Goal: Answer question/provide support: Share knowledge or assist other users

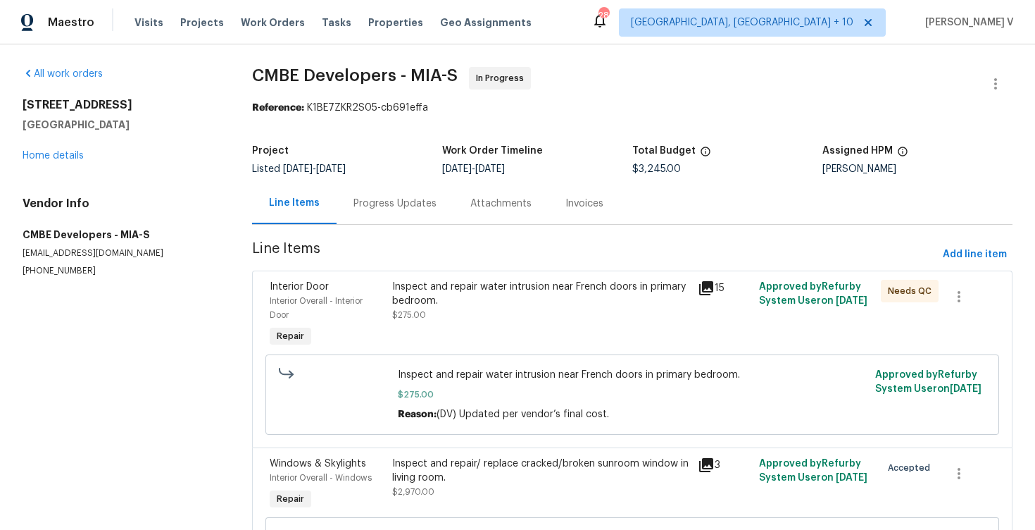
click at [339, 215] on div "Progress Updates" at bounding box center [395, 203] width 117 height 42
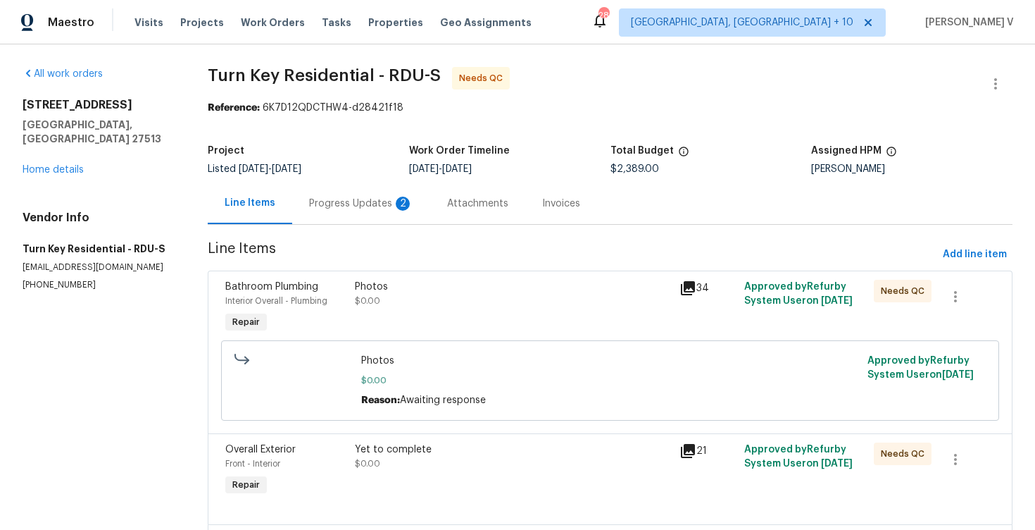
click at [333, 211] on div "Progress Updates 2" at bounding box center [361, 203] width 138 height 42
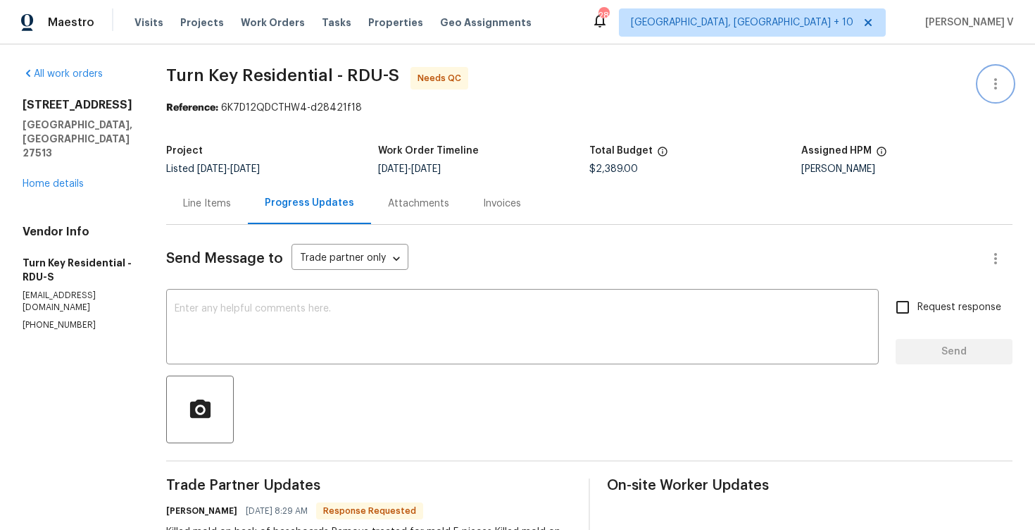
click at [998, 92] on button "button" at bounding box center [996, 84] width 34 height 34
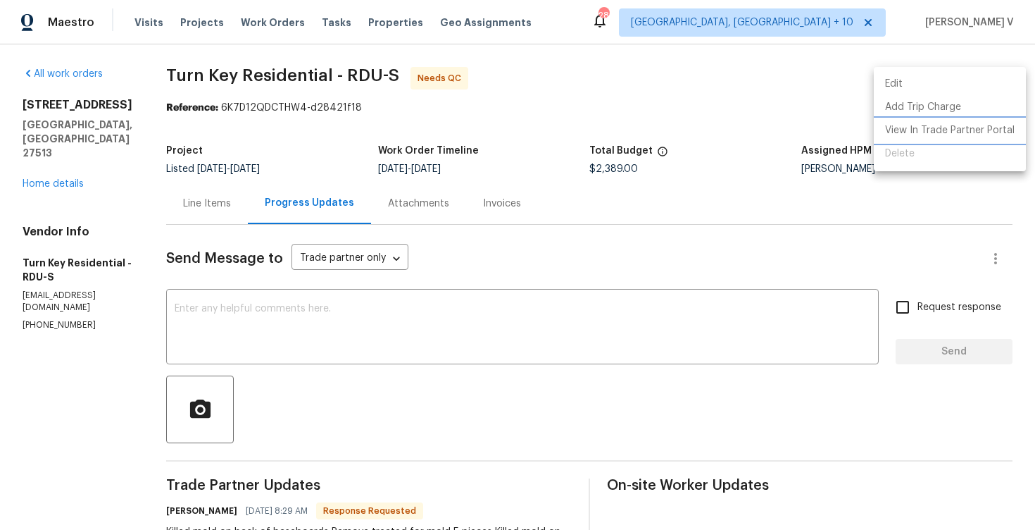
click at [957, 119] on li "View In Trade Partner Portal" at bounding box center [950, 130] width 152 height 23
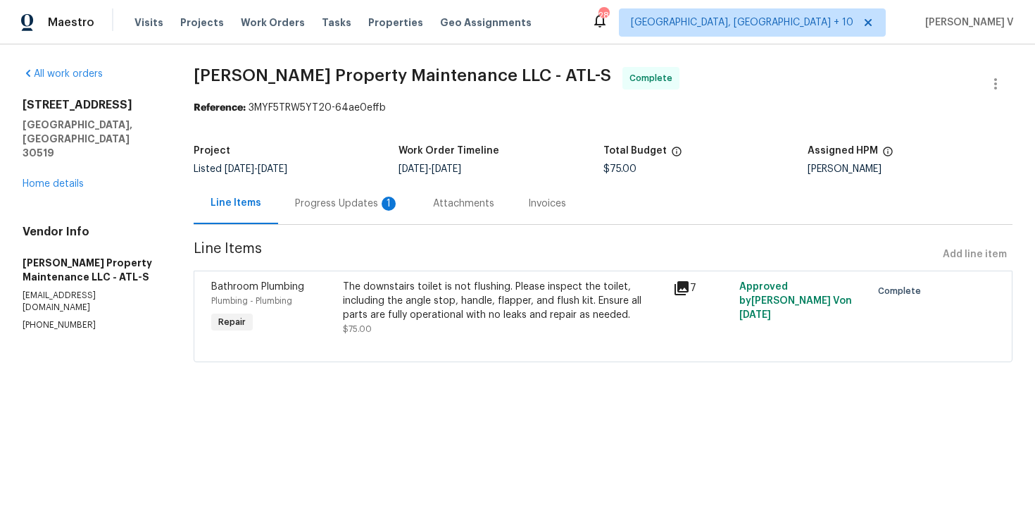
click at [360, 215] on div "Progress Updates 1" at bounding box center [347, 203] width 138 height 42
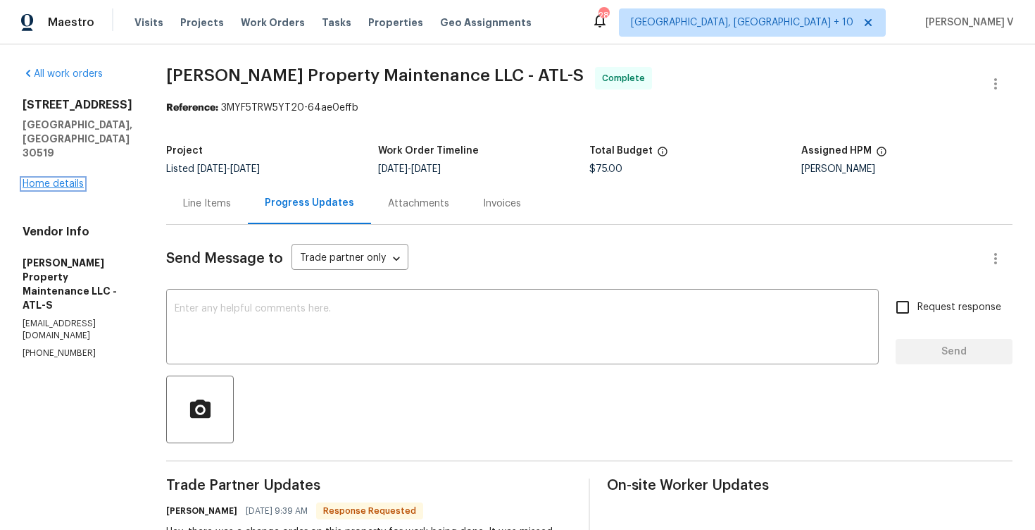
click at [68, 179] on link "Home details" at bounding box center [53, 184] width 61 height 10
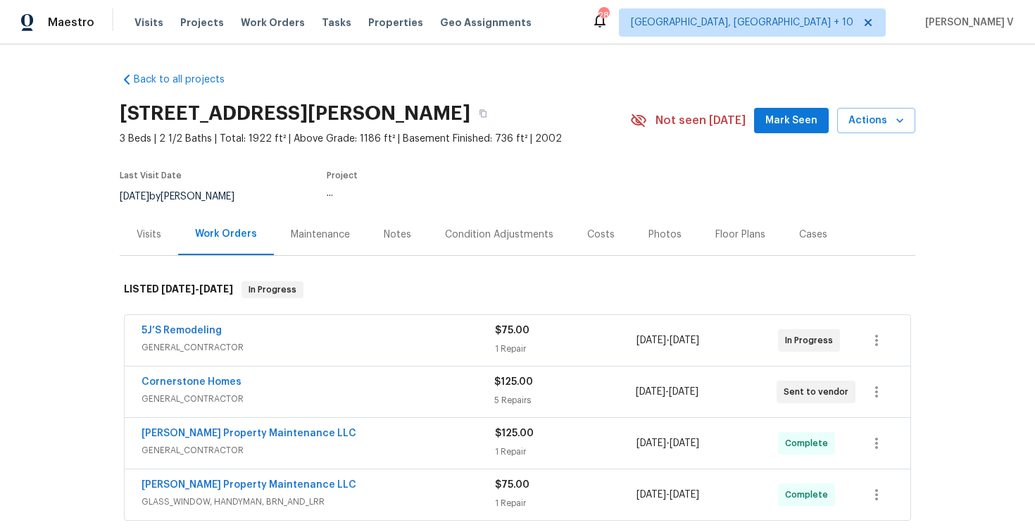
click at [401, 240] on div "Notes" at bounding box center [397, 234] width 27 height 14
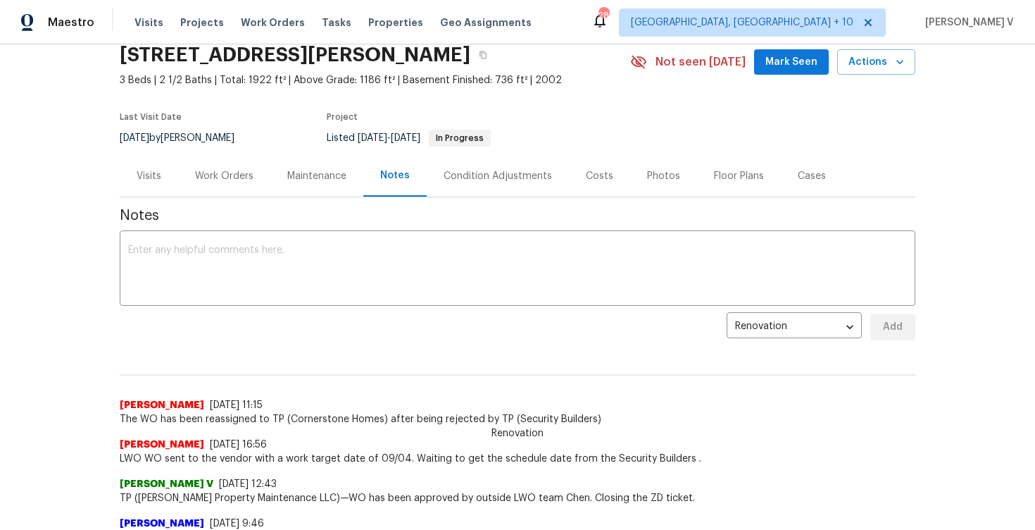
scroll to position [16, 0]
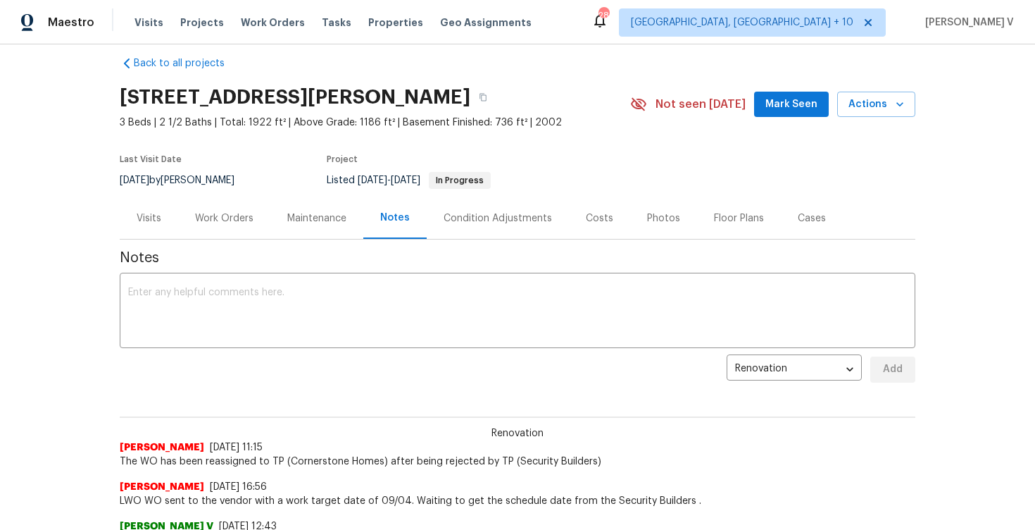
click at [249, 222] on div "Work Orders" at bounding box center [224, 218] width 58 height 14
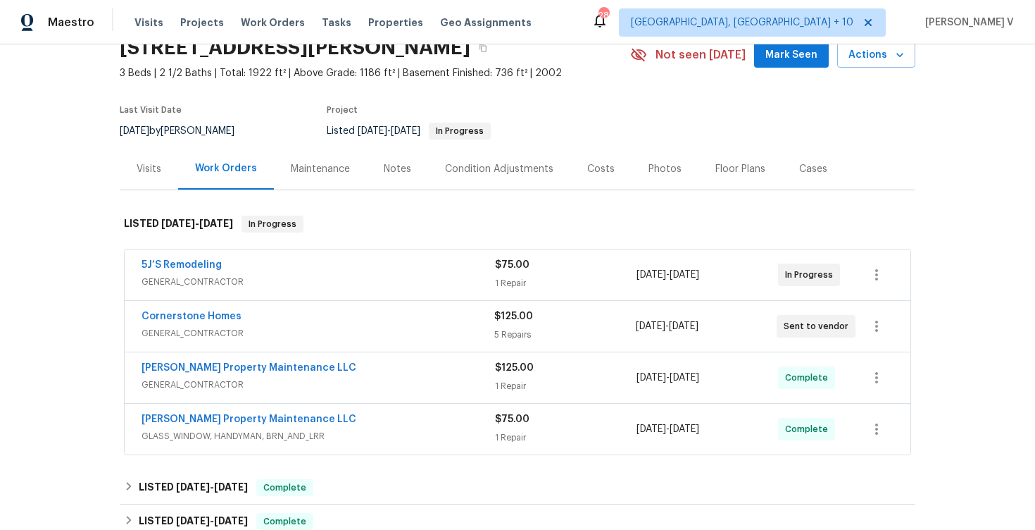
scroll to position [148, 0]
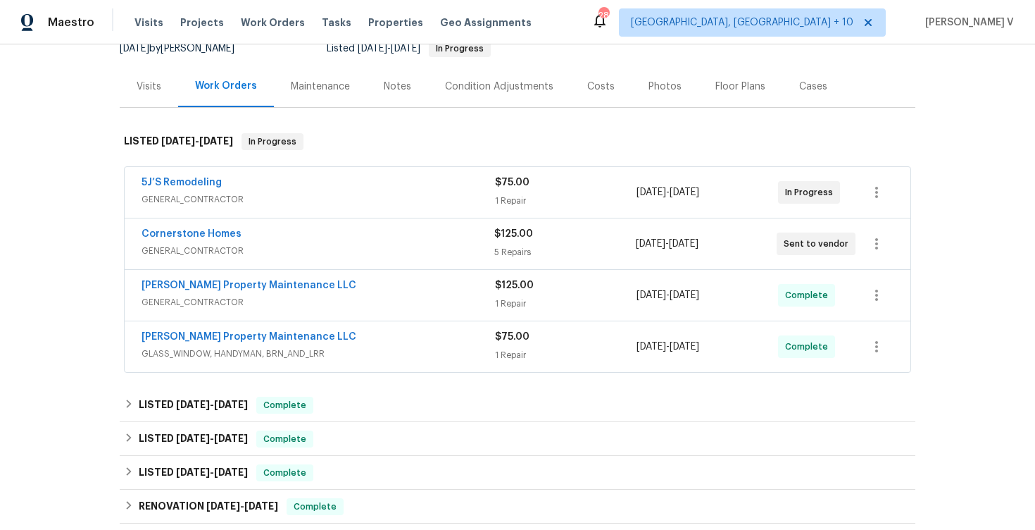
click at [308, 295] on span "GENERAL_CONTRACTOR" at bounding box center [318, 302] width 353 height 14
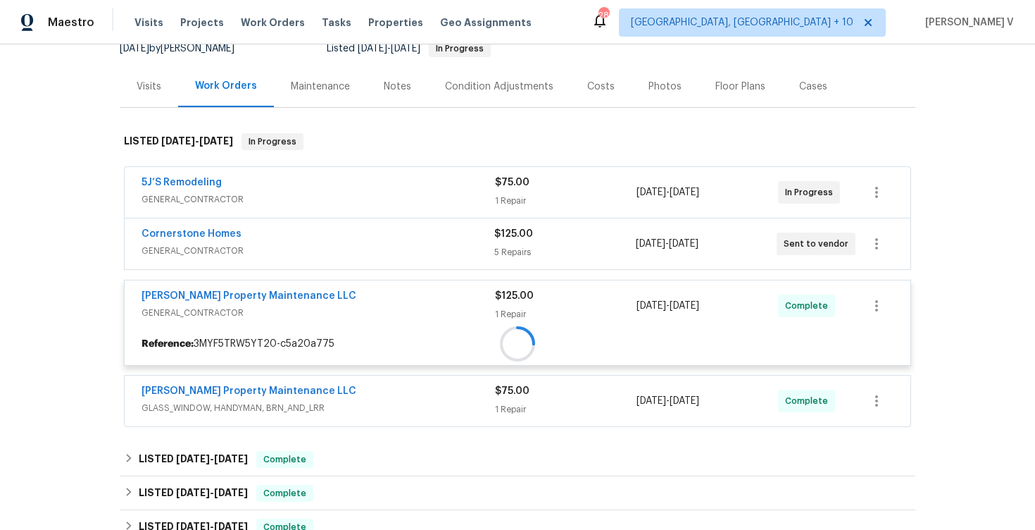
scroll to position [339, 0]
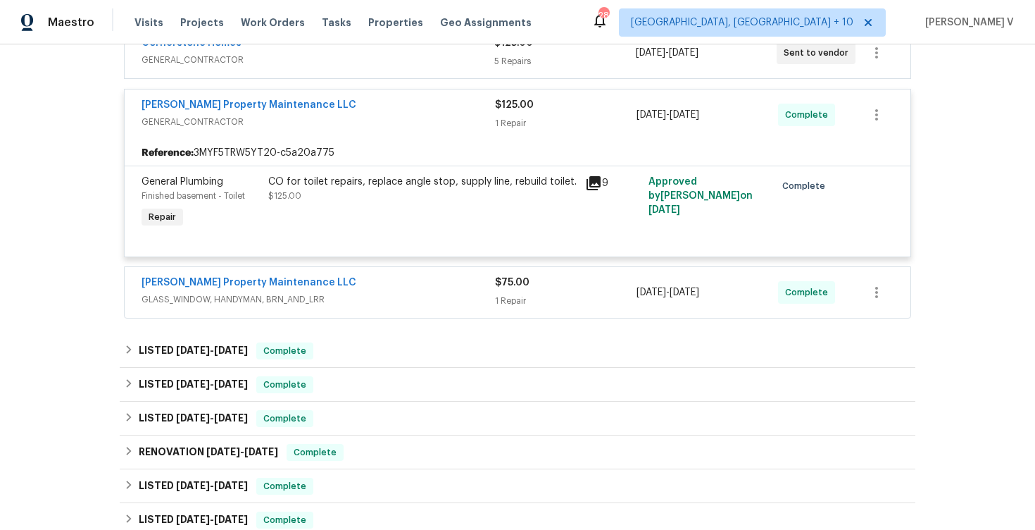
click at [354, 289] on div "[PERSON_NAME] Property Maintenance LLC" at bounding box center [318, 283] width 353 height 17
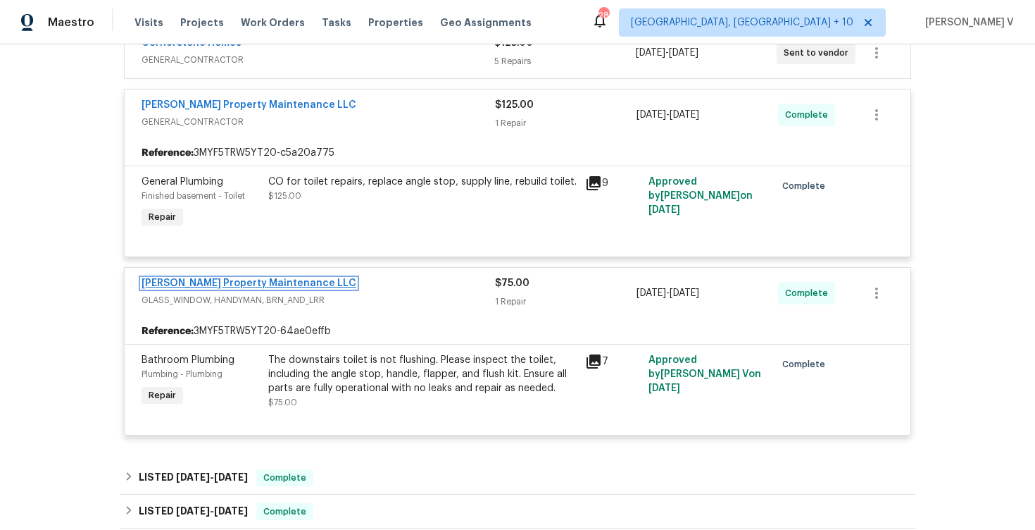
click at [287, 280] on link "[PERSON_NAME] Property Maintenance LLC" at bounding box center [249, 283] width 215 height 10
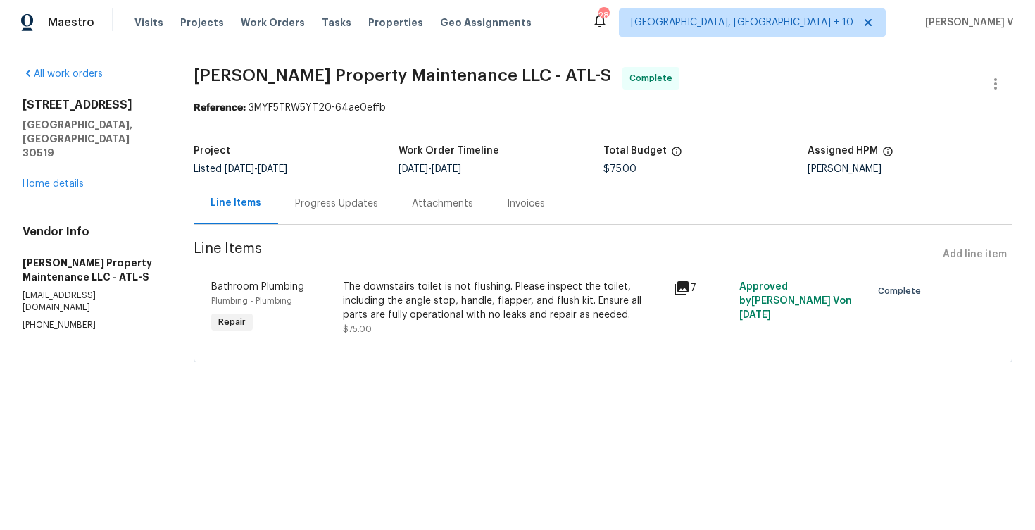
click at [404, 215] on div "Attachments" at bounding box center [442, 203] width 95 height 42
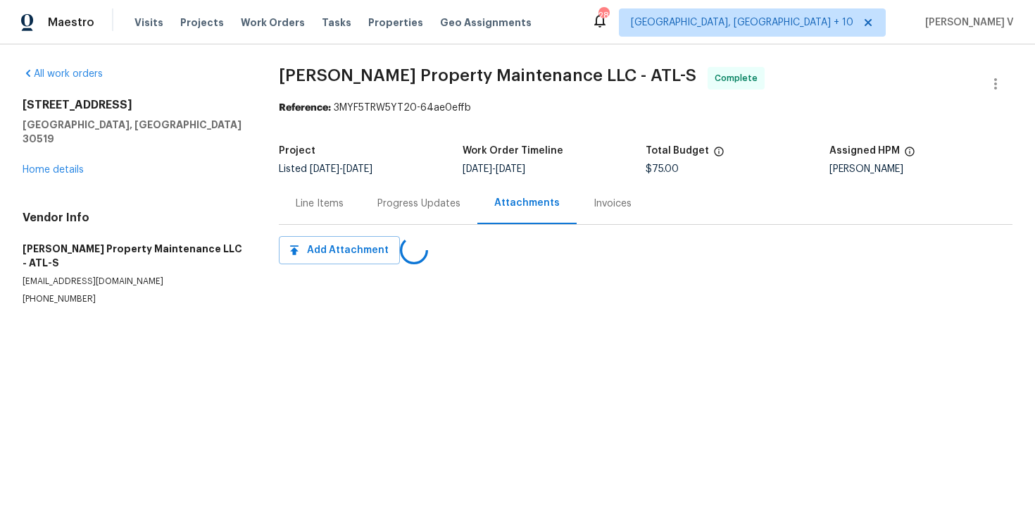
click at [395, 217] on div "Progress Updates" at bounding box center [419, 203] width 117 height 42
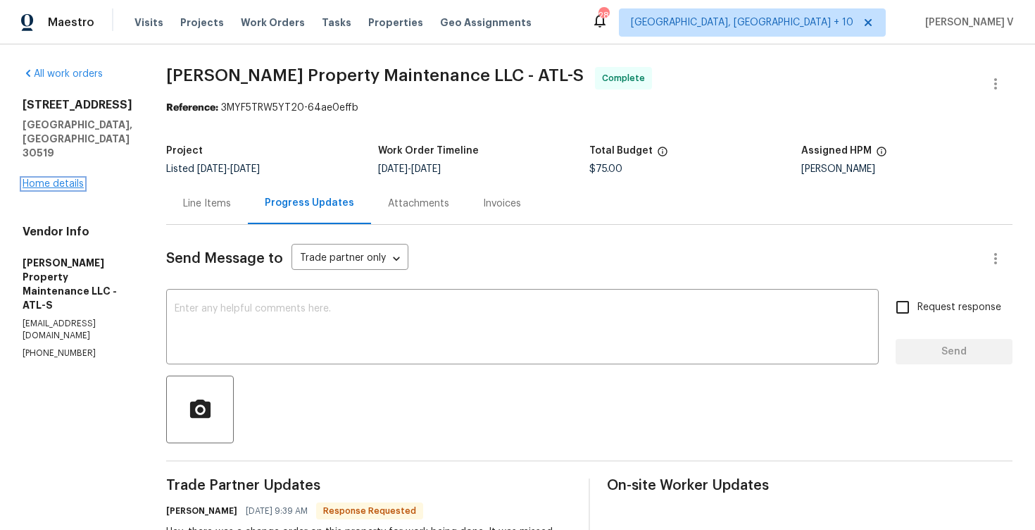
click at [71, 179] on link "Home details" at bounding box center [53, 184] width 61 height 10
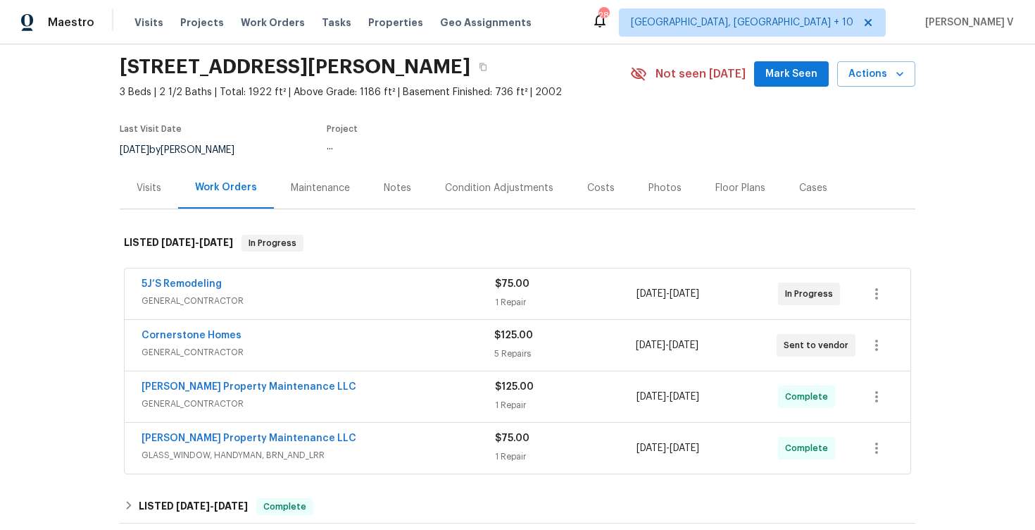
scroll to position [55, 0]
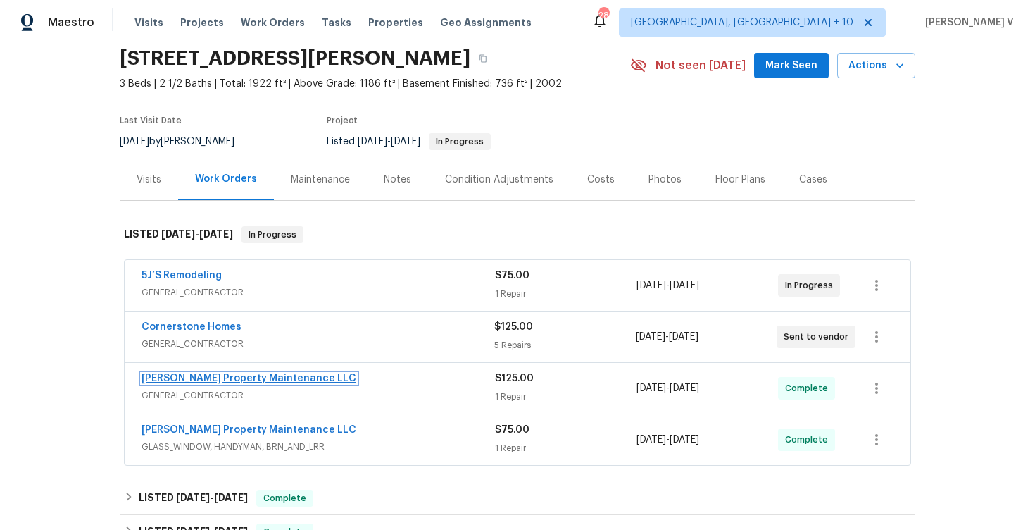
click at [262, 374] on link "[PERSON_NAME] Property Maintenance LLC" at bounding box center [249, 378] width 215 height 10
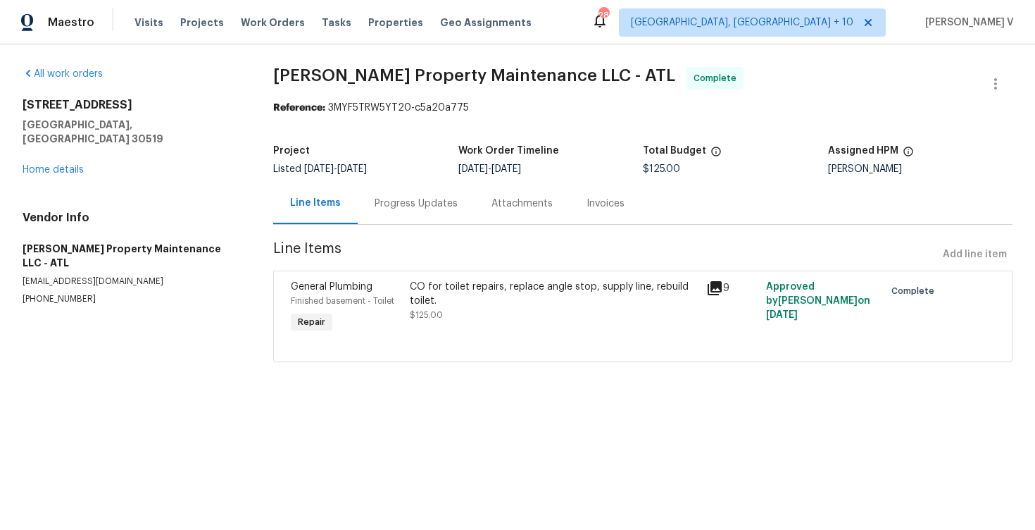
click at [392, 198] on div "Progress Updates" at bounding box center [416, 203] width 83 height 14
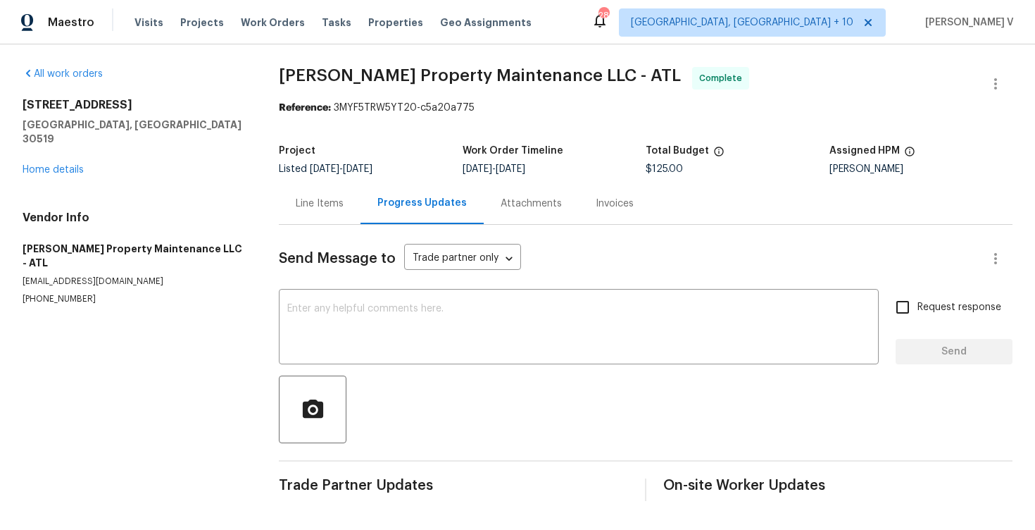
click at [314, 210] on div "Line Items" at bounding box center [320, 203] width 48 height 14
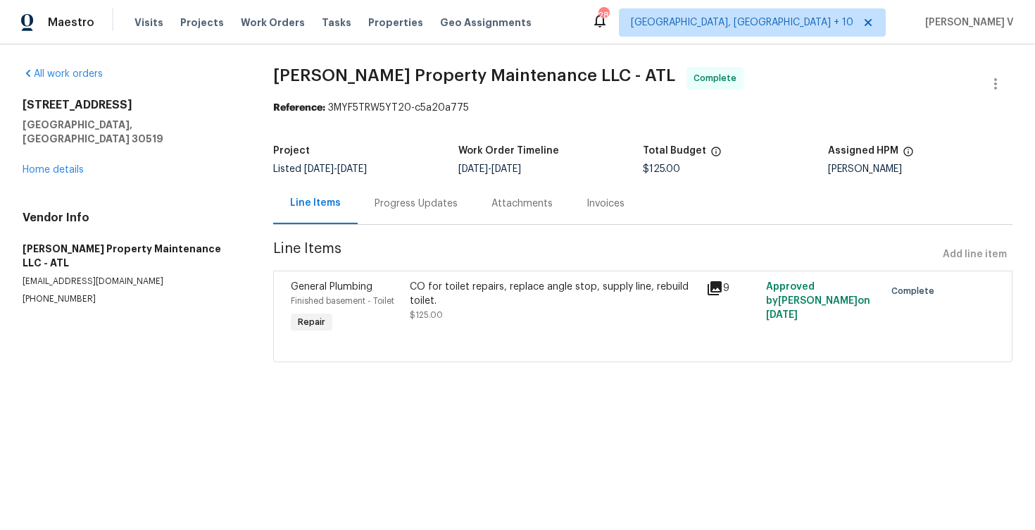
click at [422, 311] on span "$125.00" at bounding box center [426, 315] width 33 height 8
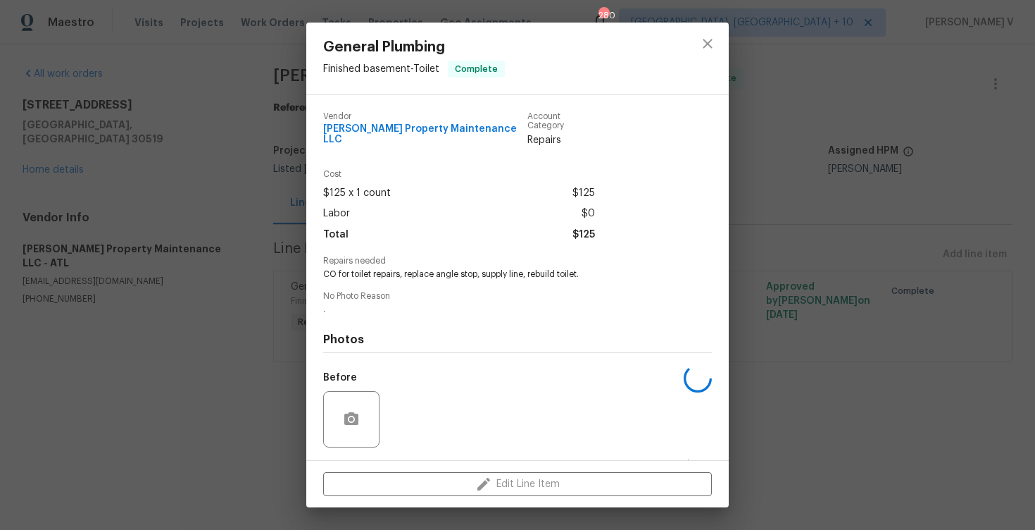
scroll to position [84, 0]
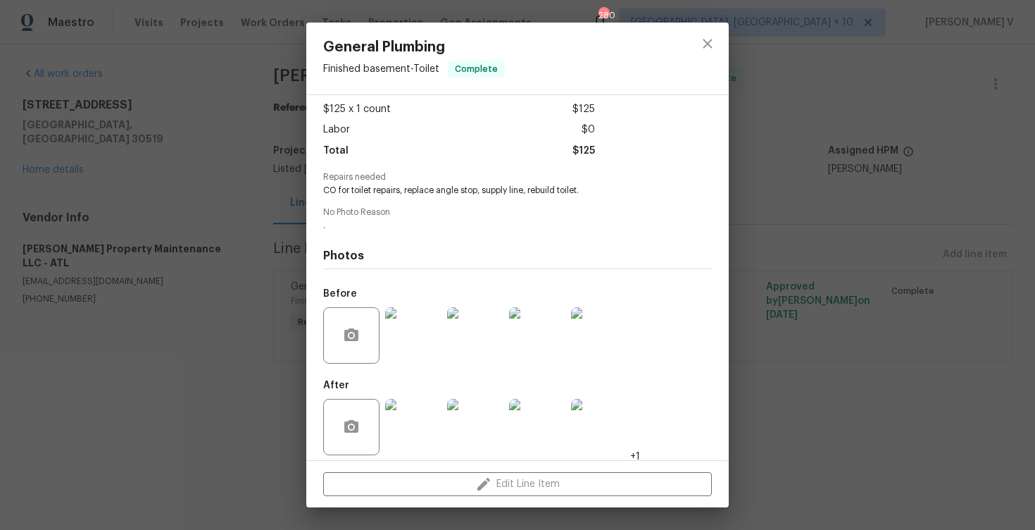
click at [118, 305] on div "General Plumbing Finished basement - Toilet Complete Vendor Glen Property Maint…" at bounding box center [517, 265] width 1035 height 530
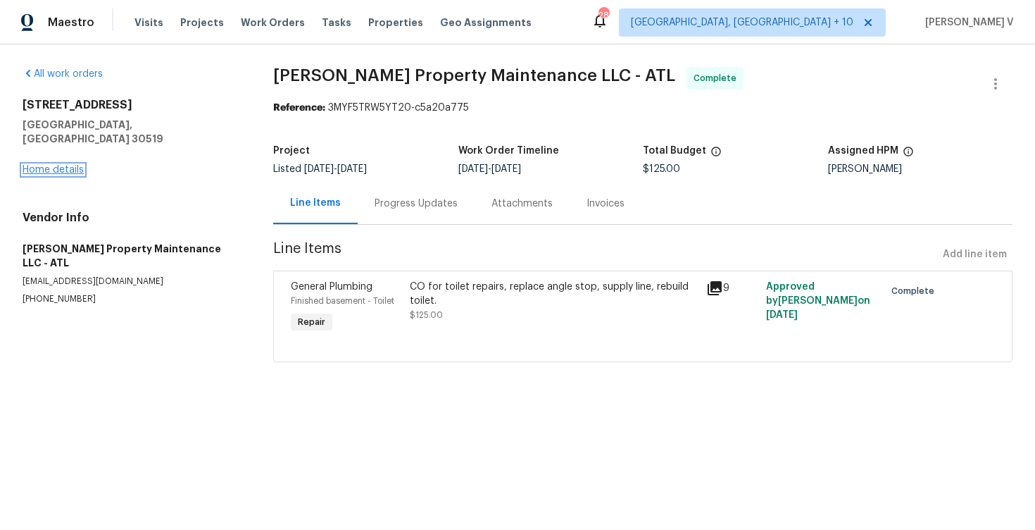
click at [70, 165] on link "Home details" at bounding box center [53, 170] width 61 height 10
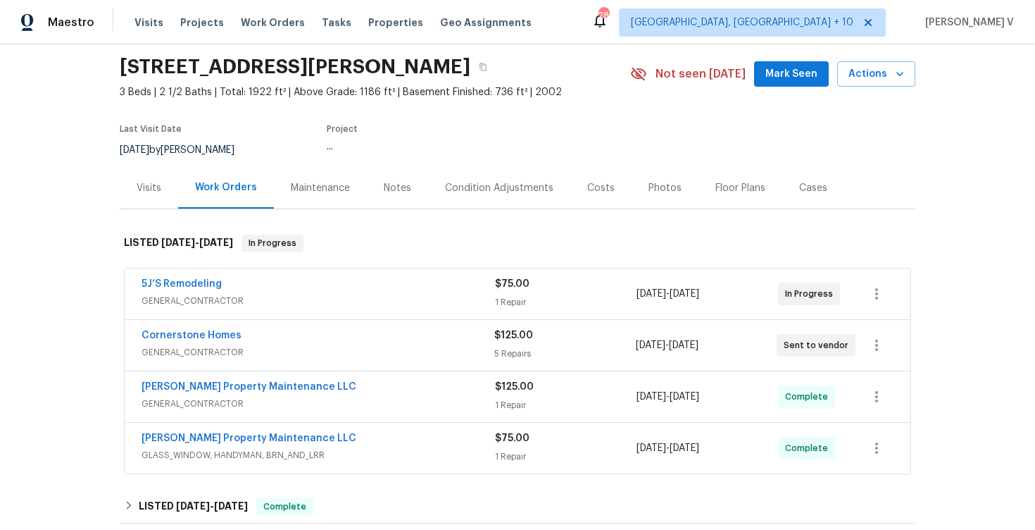
scroll to position [101, 0]
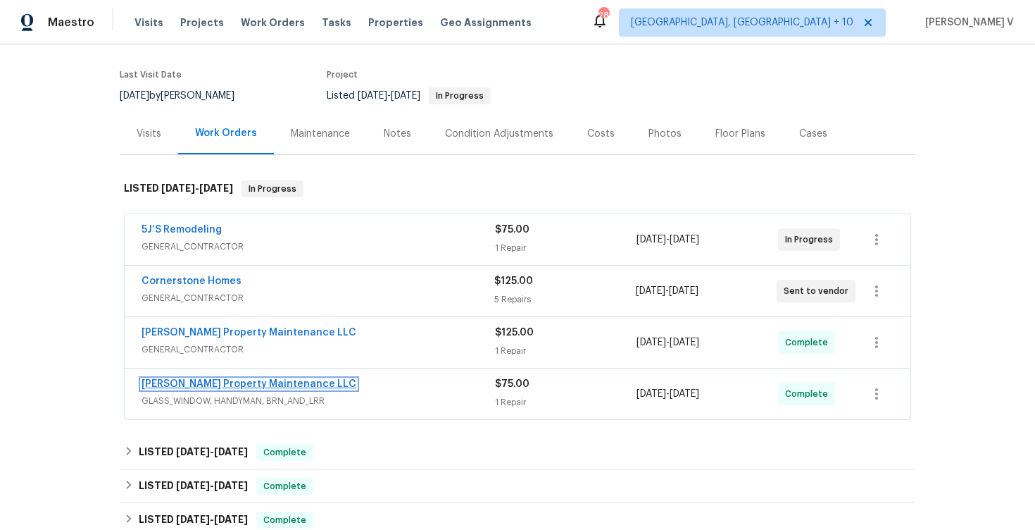
click at [236, 384] on link "[PERSON_NAME] Property Maintenance LLC" at bounding box center [249, 384] width 215 height 10
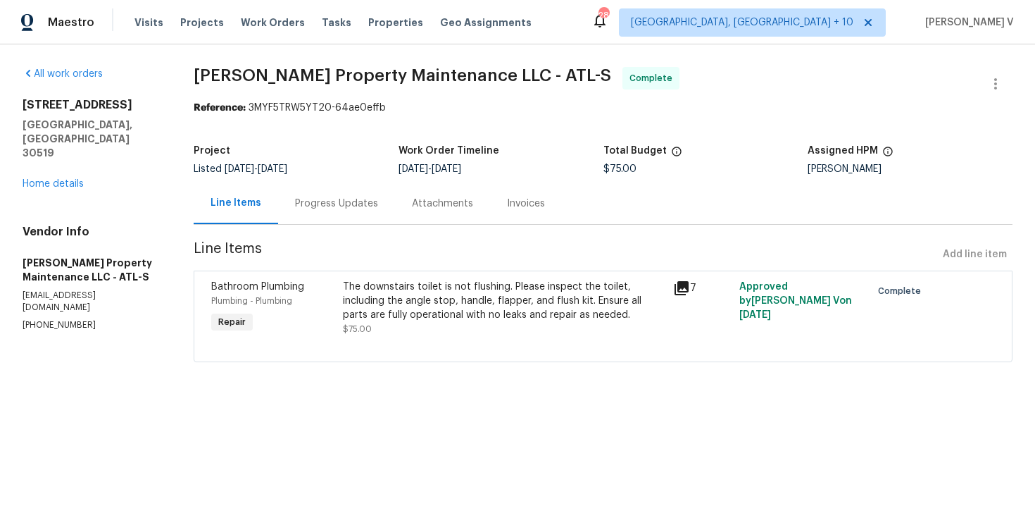
click at [344, 198] on div "Progress Updates" at bounding box center [336, 203] width 83 height 14
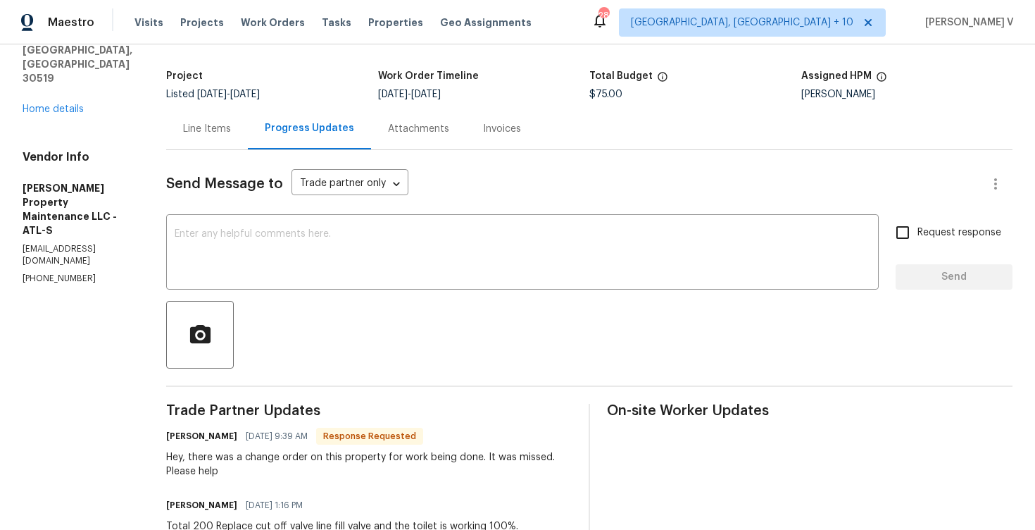
scroll to position [87, 0]
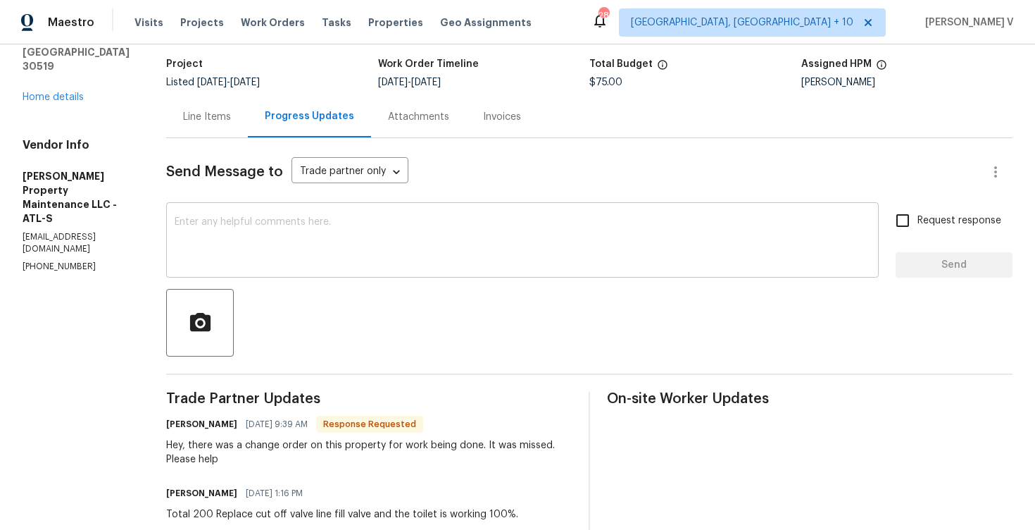
click at [364, 262] on textarea at bounding box center [523, 241] width 696 height 49
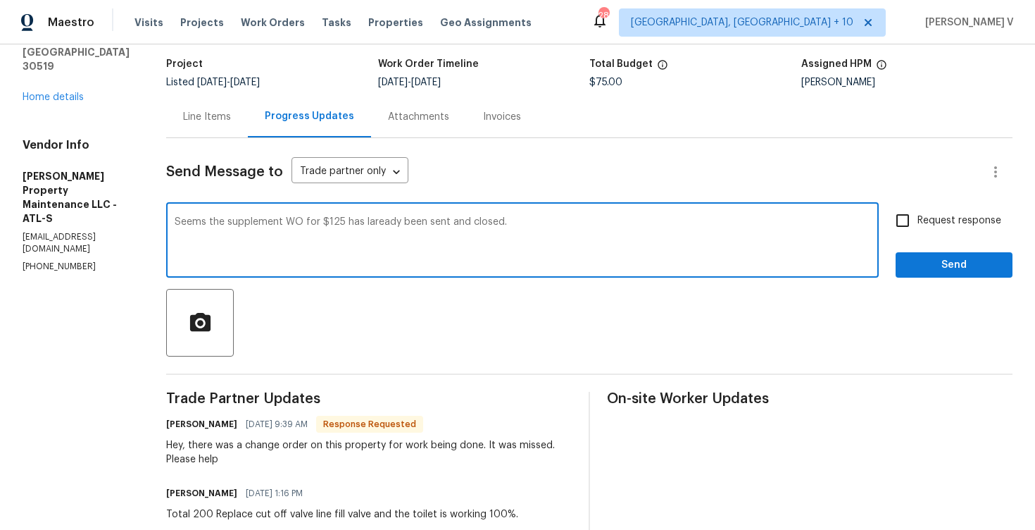
click at [0, 0] on span "already" at bounding box center [0, 0] width 0 height 0
click at [551, 231] on textarea "Seems the supplement WO for $125 has already been sent and closed." at bounding box center [523, 241] width 696 height 49
type textarea "Seems the supplement WO for $125 has already been sent and closed."
click at [917, 223] on input "Request response" at bounding box center [903, 221] width 30 height 30
checkbox input "true"
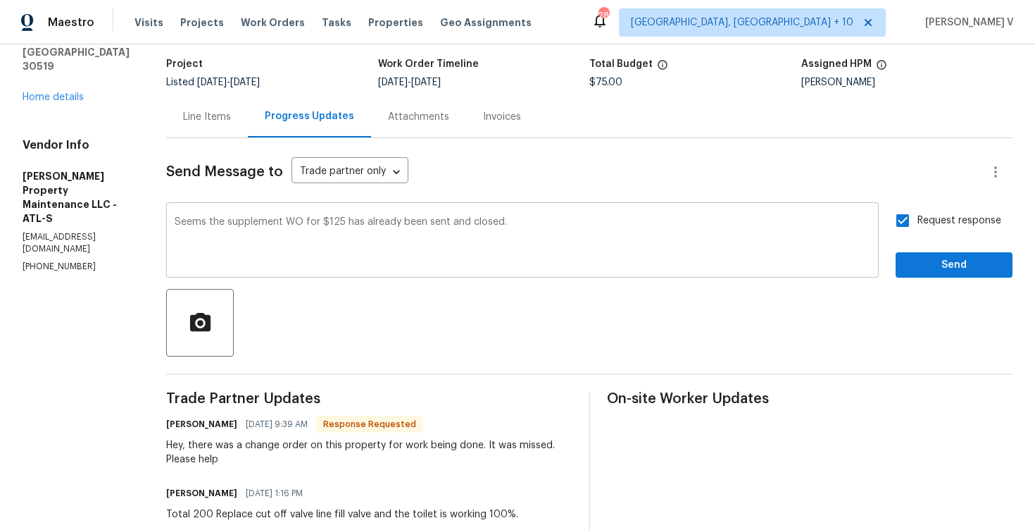
click at [594, 224] on textarea "Seems the supplement WO for $125 has already been sent and closed." at bounding box center [523, 241] width 696 height 49
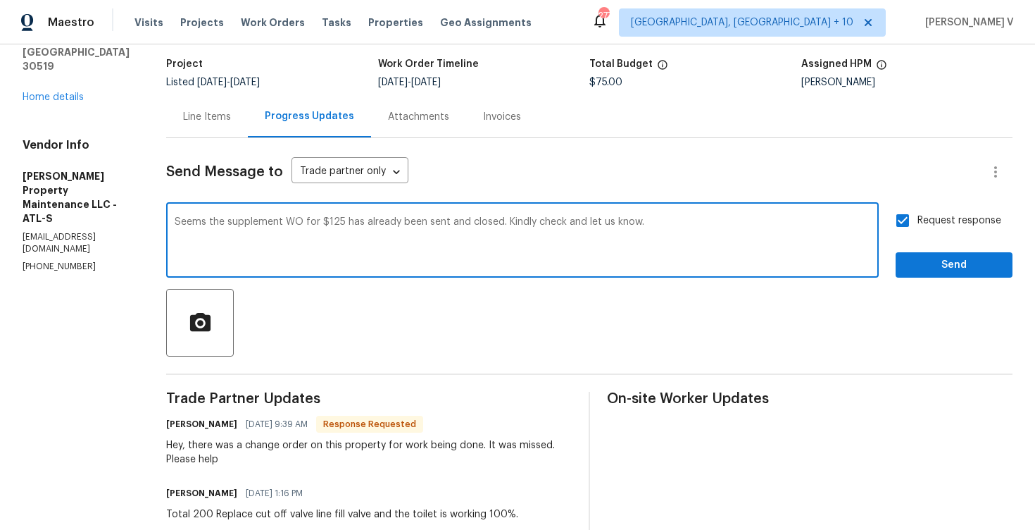
type textarea "Seems the supplement WO for $125 has already been sent and closed. Kindly check…"
click at [605, 216] on div "Seems the supplement WO for $125 has already been sent and closed. Kindly check…" at bounding box center [522, 242] width 713 height 72
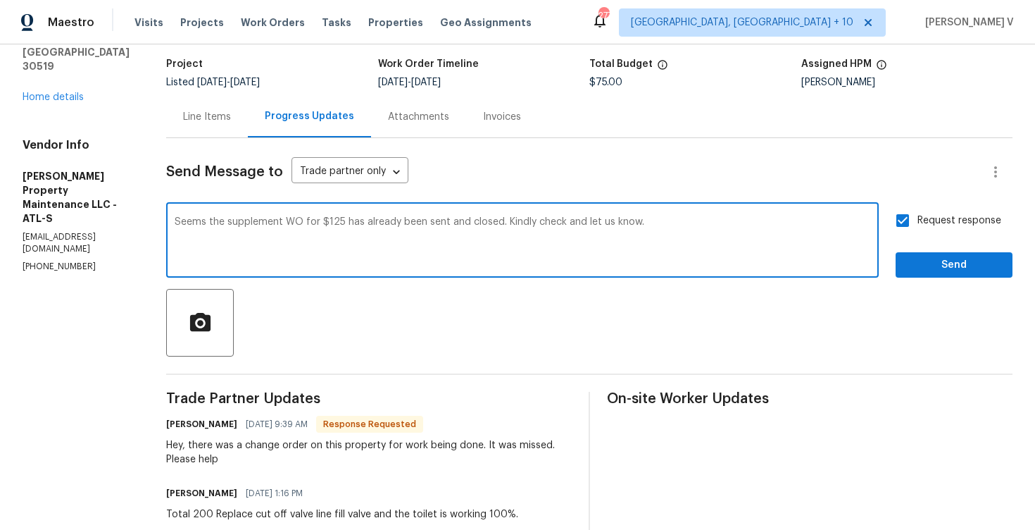
click at [560, 234] on textarea "Seems the supplement WO for $125 has already been sent and closed. Kindly check…" at bounding box center [523, 241] width 696 height 49
click at [72, 92] on link "Home details" at bounding box center [53, 97] width 61 height 10
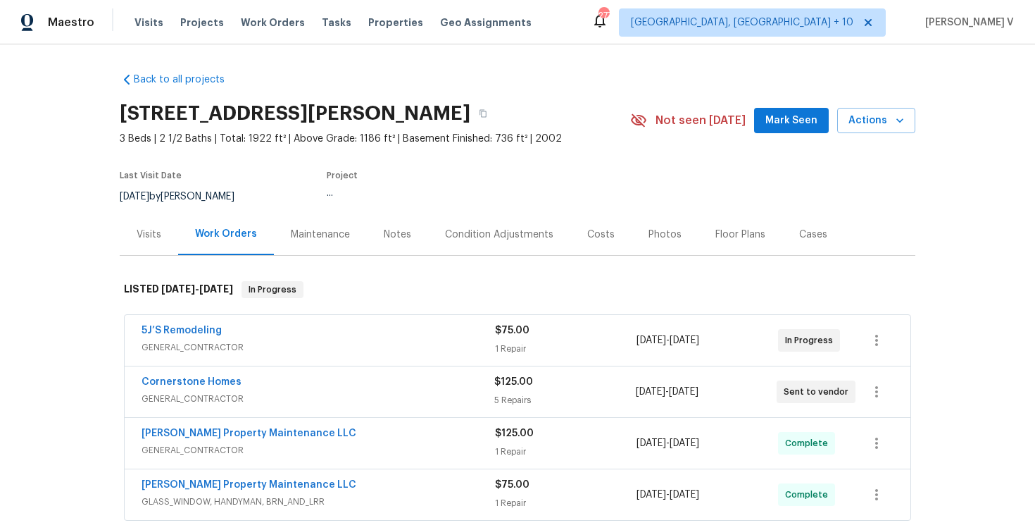
scroll to position [46, 0]
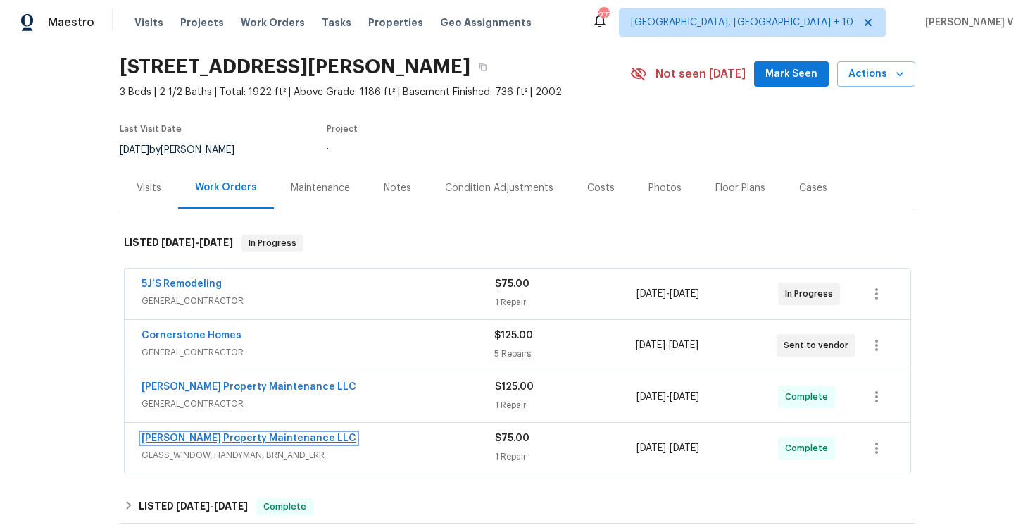
click at [238, 439] on link "[PERSON_NAME] Property Maintenance LLC" at bounding box center [249, 438] width 215 height 10
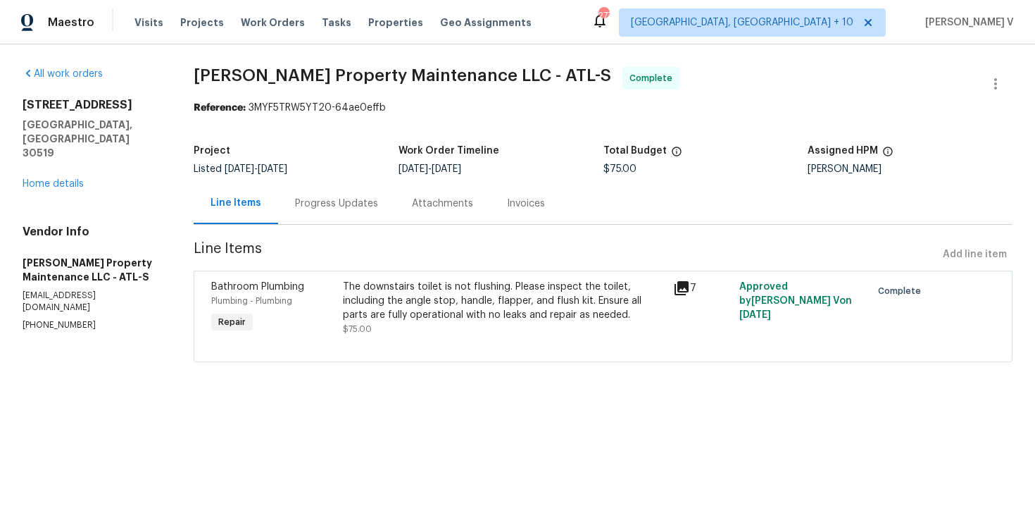
click at [353, 196] on div "Progress Updates" at bounding box center [336, 203] width 83 height 14
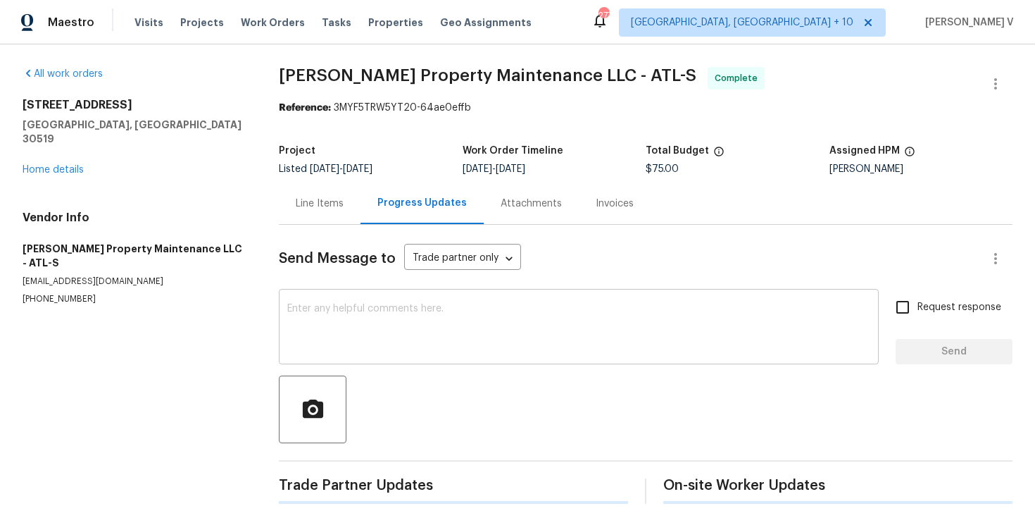
click at [375, 361] on div "x ​" at bounding box center [579, 328] width 600 height 72
paste textarea "Seems the supplement WO for $125 has already been sent and closed. Kindly check…"
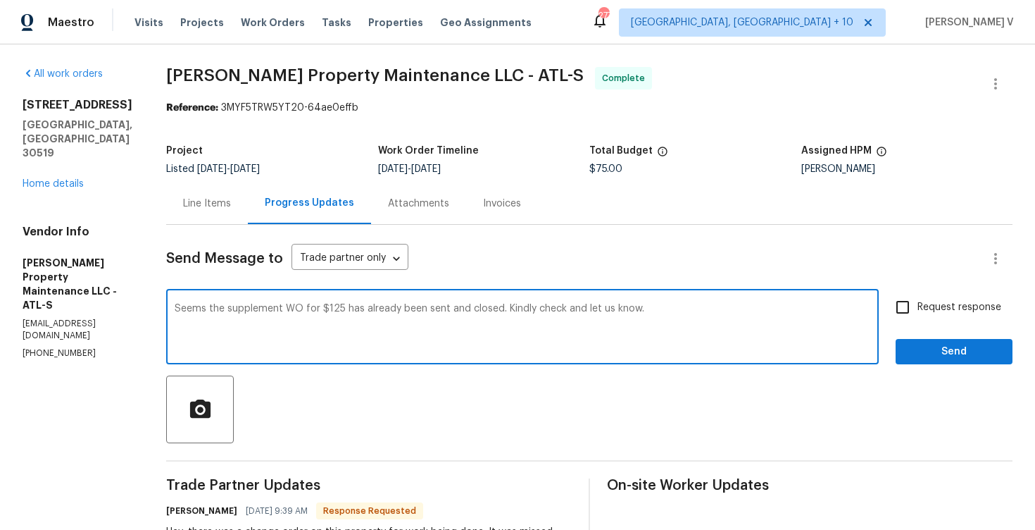
drag, startPoint x: 499, startPoint y: 307, endPoint x: 487, endPoint y: 362, distance: 56.2
click at [499, 309] on textarea "Seems the supplement WO for $125 has already been sent and closed. Kindly check…" at bounding box center [523, 327] width 696 height 49
type textarea "Seems the supplement WO for $125 has already been sent and closed on 9/1. Kindl…"
click at [948, 357] on span "Send" at bounding box center [954, 352] width 94 height 18
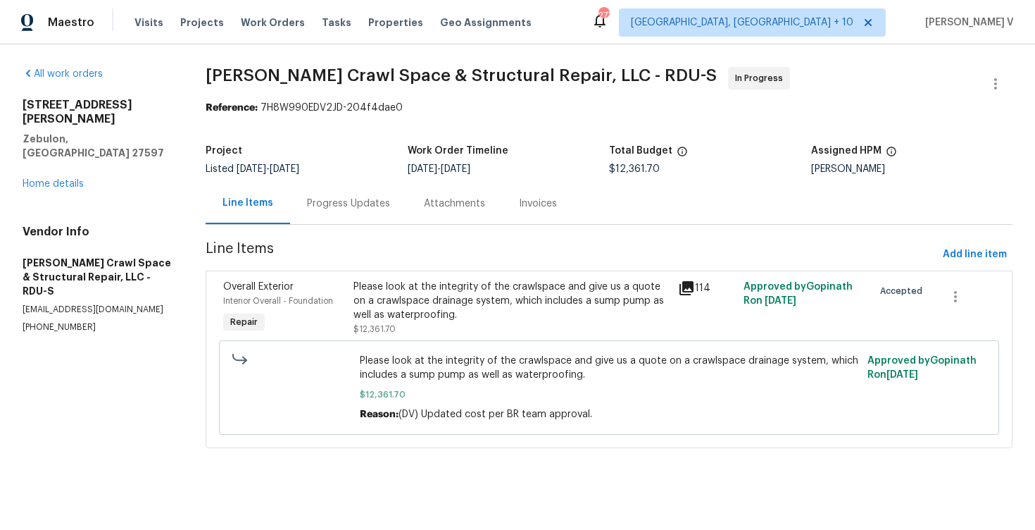
click at [375, 200] on div "Progress Updates" at bounding box center [348, 203] width 83 height 14
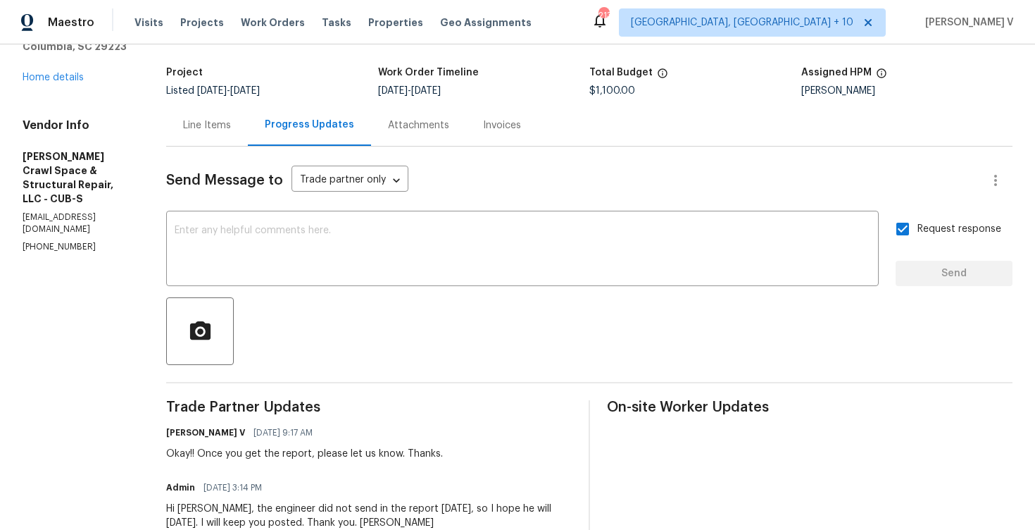
scroll to position [160, 0]
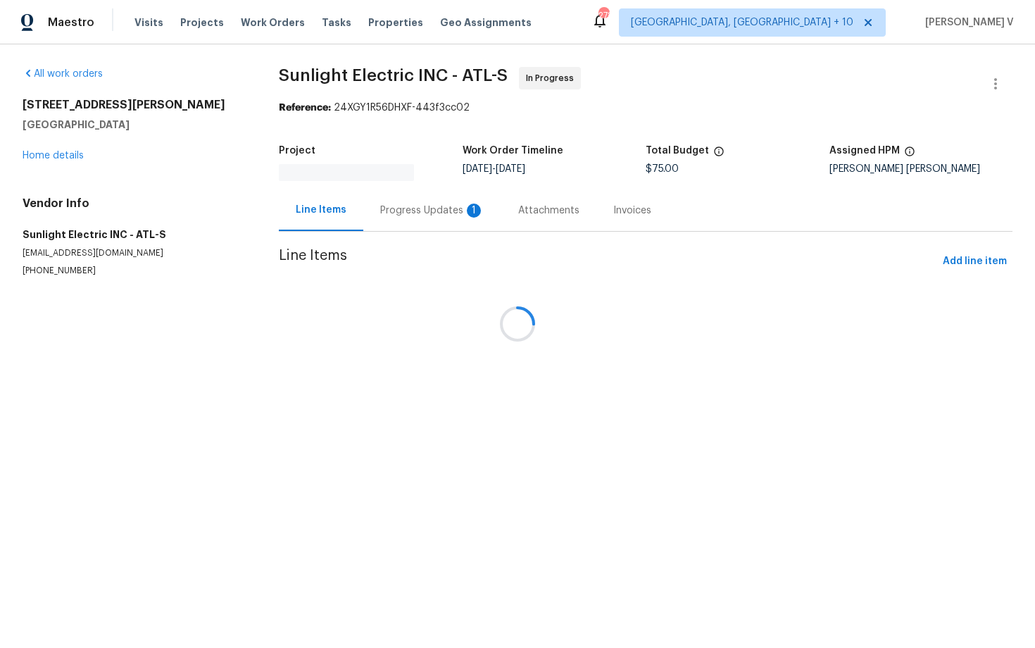
click at [391, 211] on div at bounding box center [517, 324] width 1035 height 648
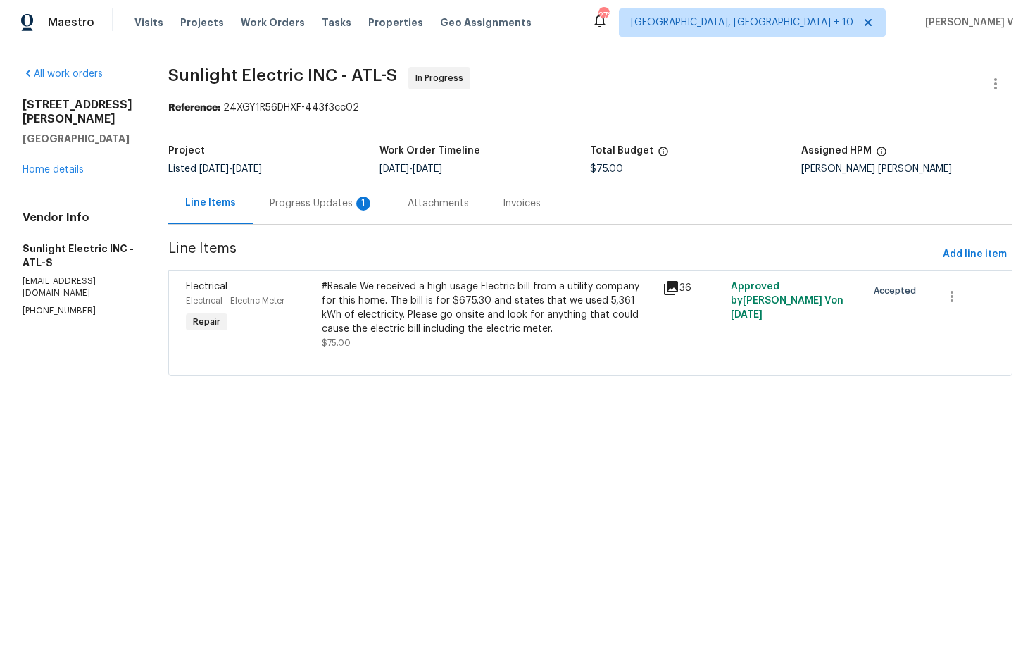
click at [391, 211] on div "Progress Updates 1" at bounding box center [322, 203] width 138 height 42
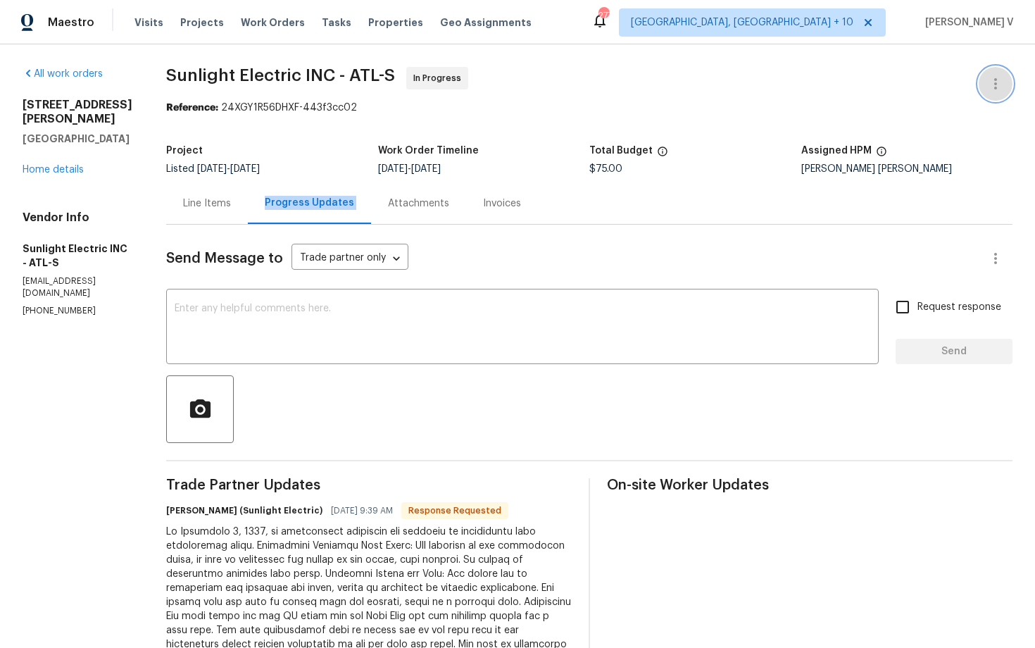
click at [984, 88] on button "button" at bounding box center [996, 84] width 34 height 34
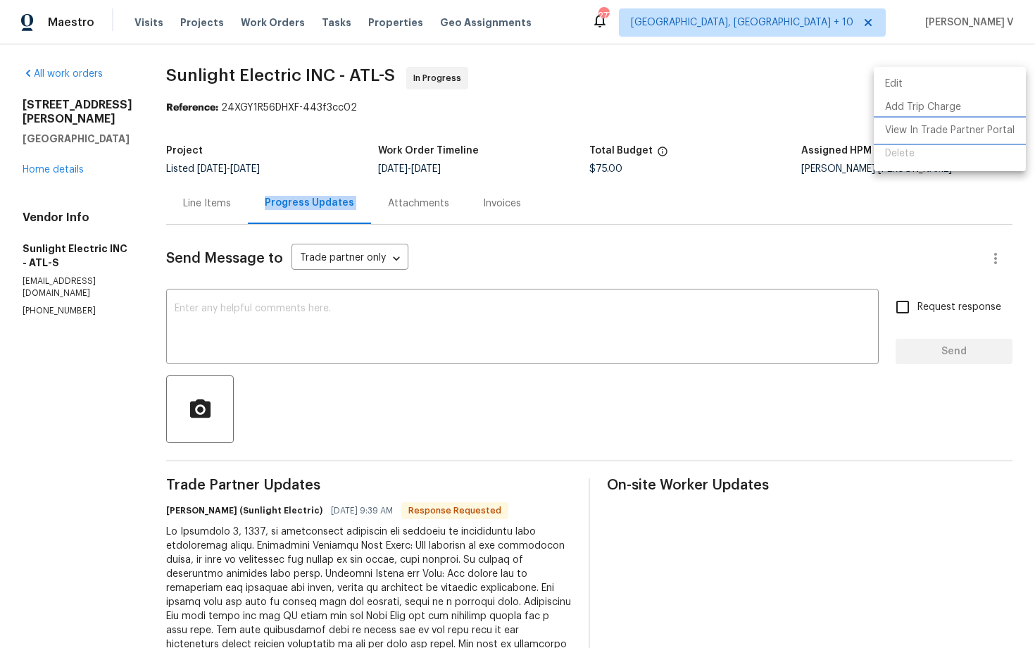
click at [913, 127] on li "View In Trade Partner Portal" at bounding box center [950, 130] width 152 height 23
click at [250, 220] on div at bounding box center [517, 324] width 1035 height 648
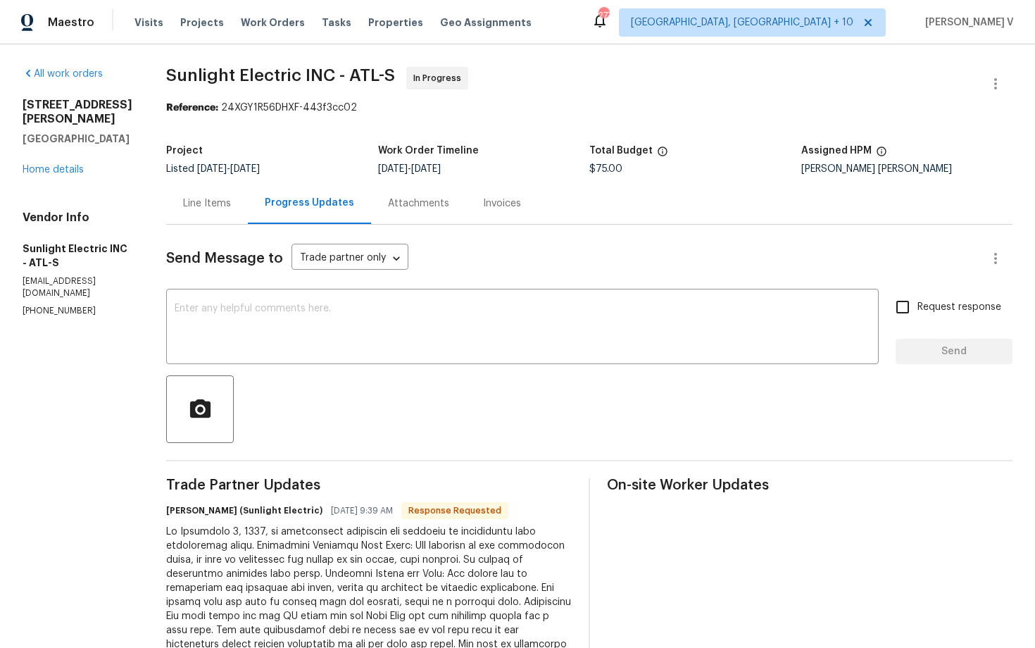
click at [248, 220] on div "Line Items" at bounding box center [207, 203] width 82 height 42
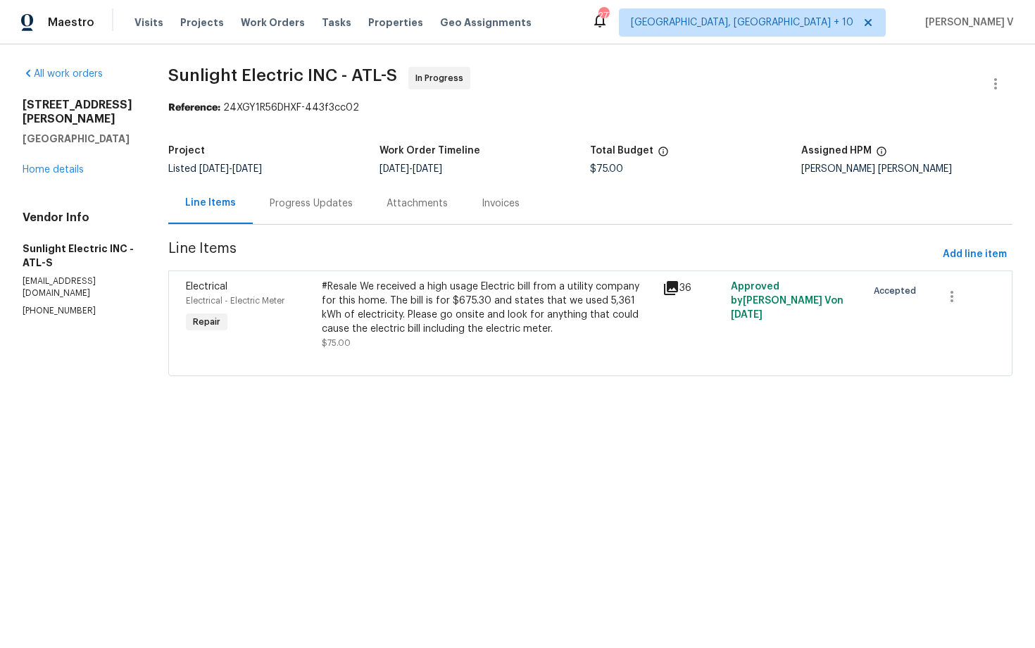
click at [356, 223] on div "Progress Updates" at bounding box center [311, 203] width 117 height 42
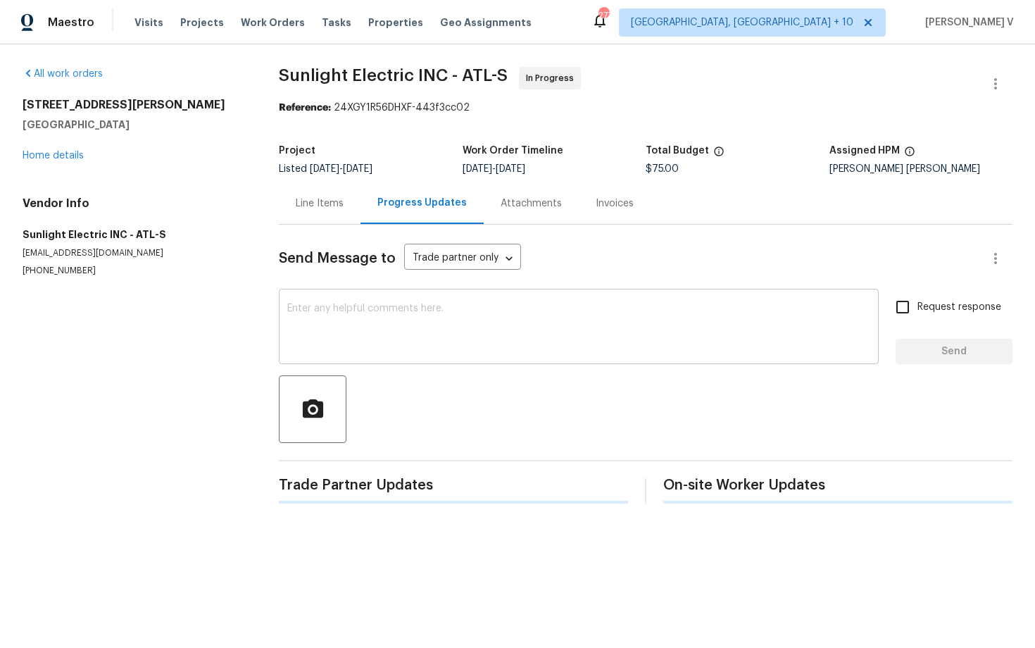
click at [370, 333] on textarea at bounding box center [578, 327] width 583 height 49
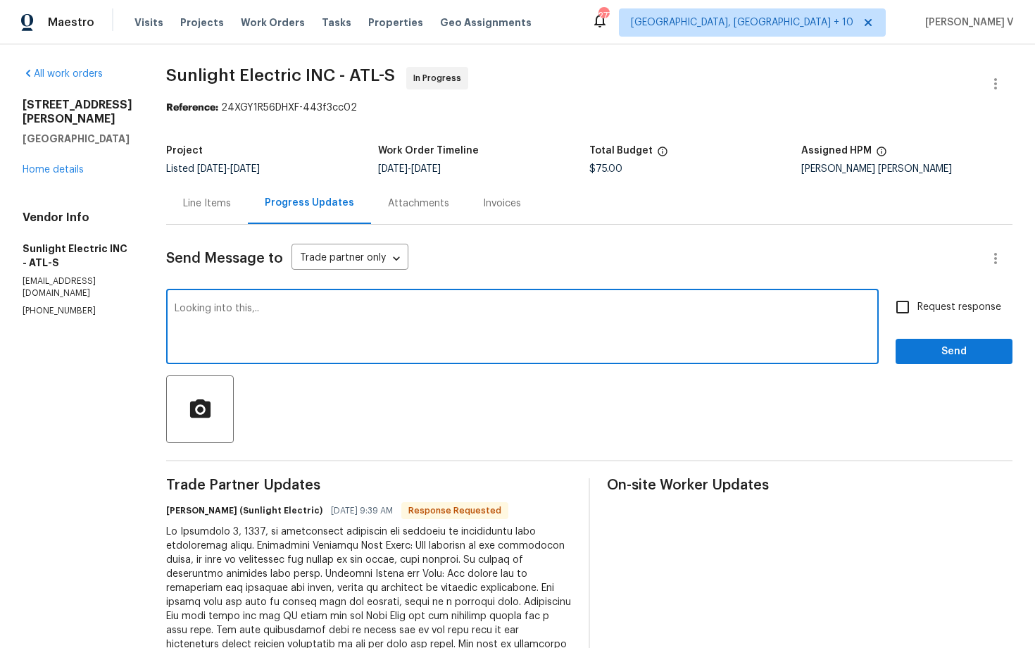
type textarea "Looking into this,.."
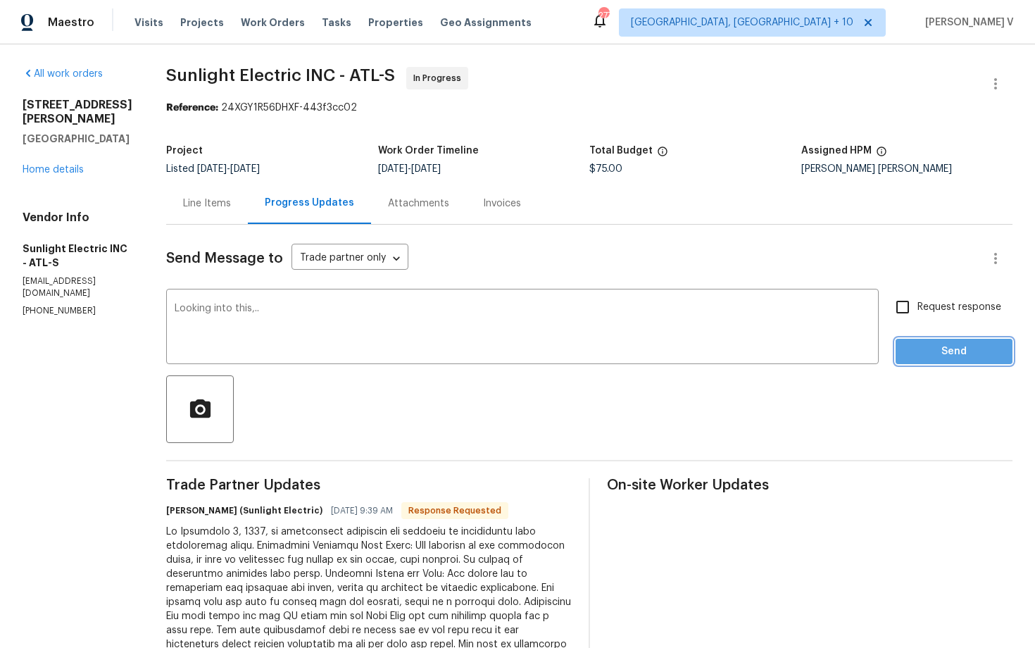
click at [910, 343] on span "Send" at bounding box center [954, 352] width 94 height 18
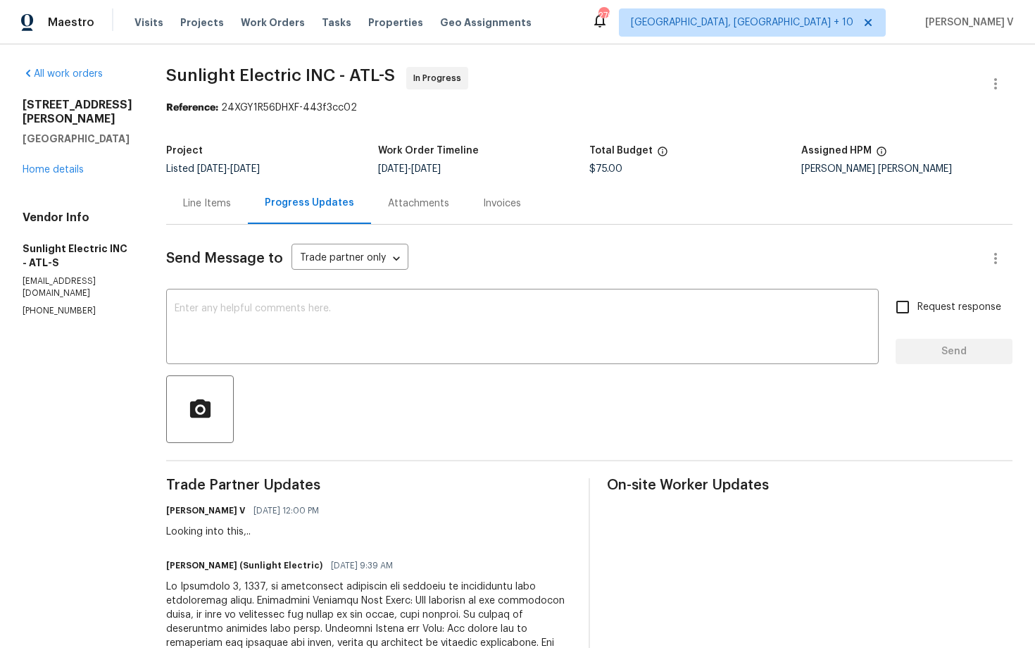
click at [192, 214] on div "Line Items" at bounding box center [207, 203] width 82 height 42
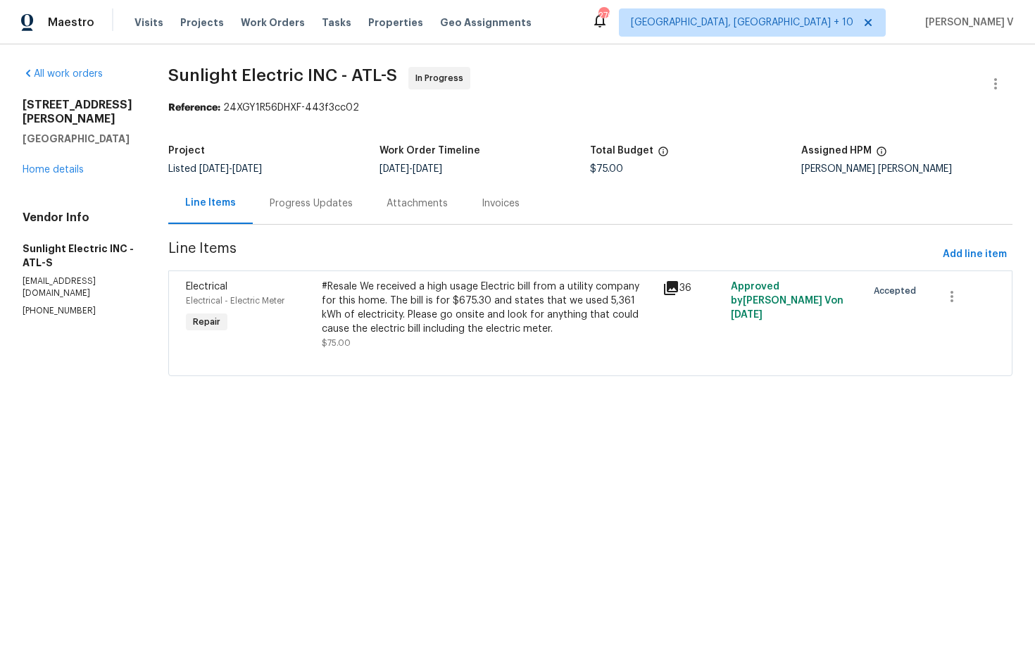
click at [341, 289] on div "#Resale We received a high usage Electric bill from a utility company for this …" at bounding box center [488, 308] width 332 height 56
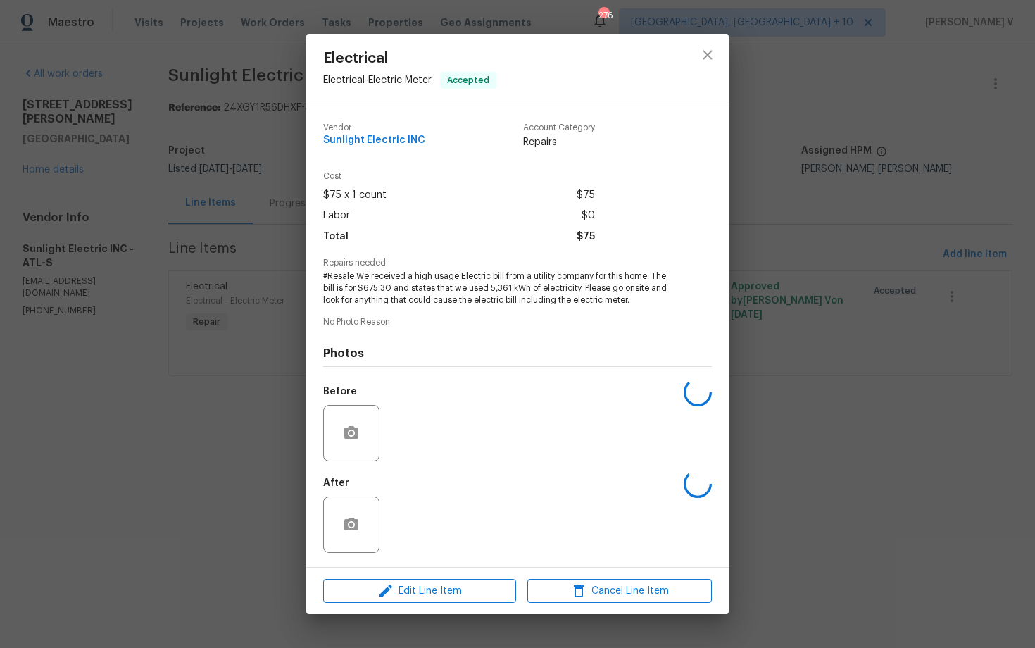
click at [341, 289] on span "#Resale We received a high usage Electric bill from a utility company for this …" at bounding box center [498, 287] width 350 height 35
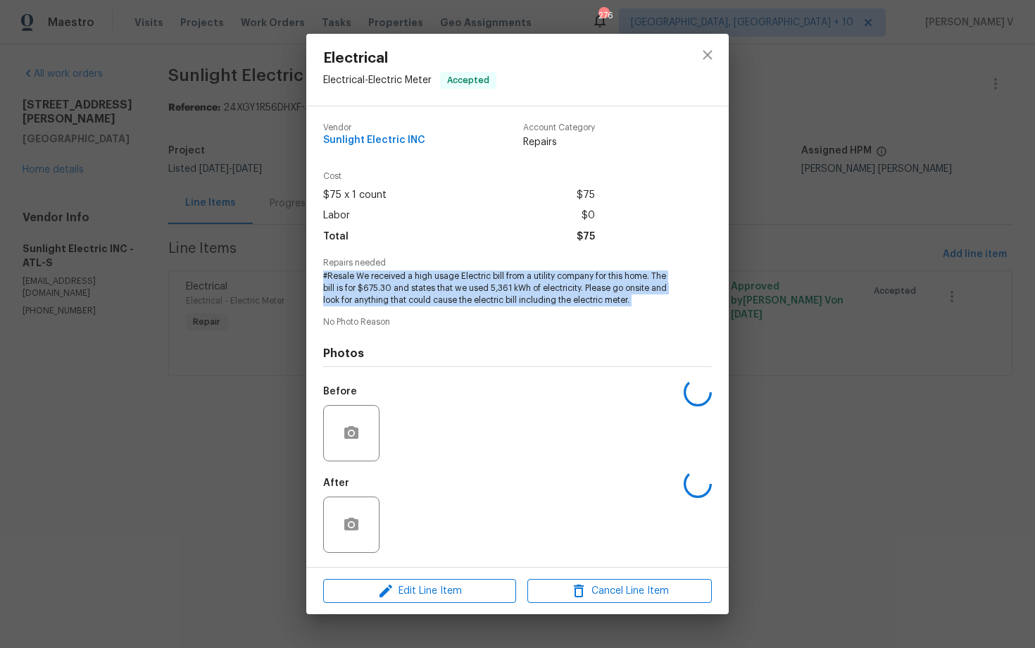
click at [341, 289] on span "#Resale We received a high usage Electric bill from a utility company for this …" at bounding box center [498, 287] width 350 height 35
copy span "#Resale We received a high usage Electric bill from a utility company for this …"
click at [268, 234] on div "Electrical Electrical - Electric Meter Accepted Vendor Sunlight Electric INC Ac…" at bounding box center [517, 324] width 1035 height 648
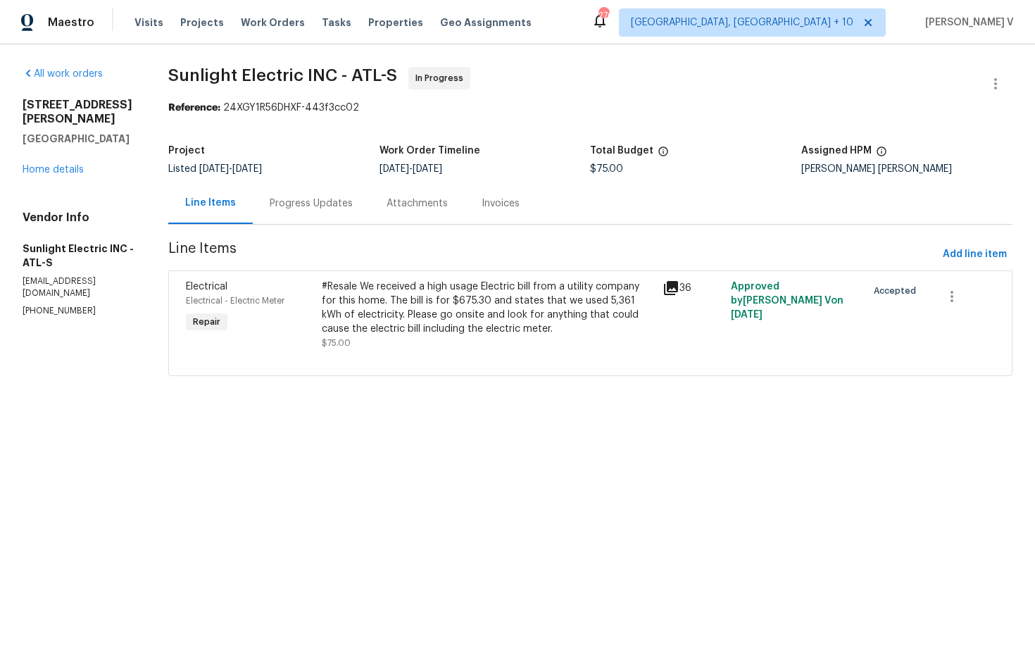
click at [326, 203] on div "Progress Updates" at bounding box center [311, 203] width 83 height 14
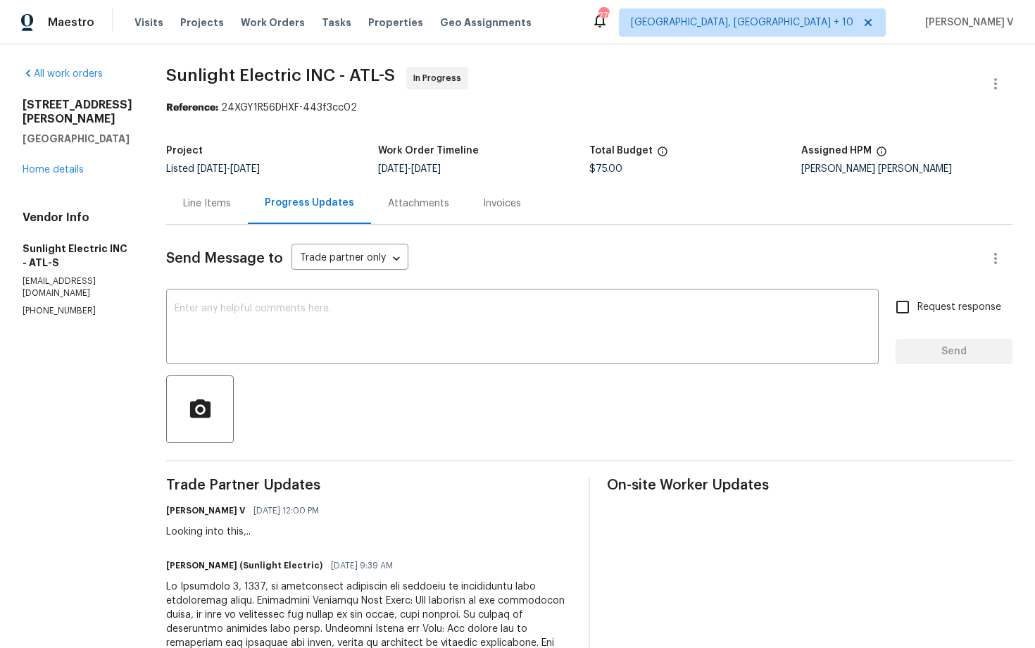
scroll to position [139, 0]
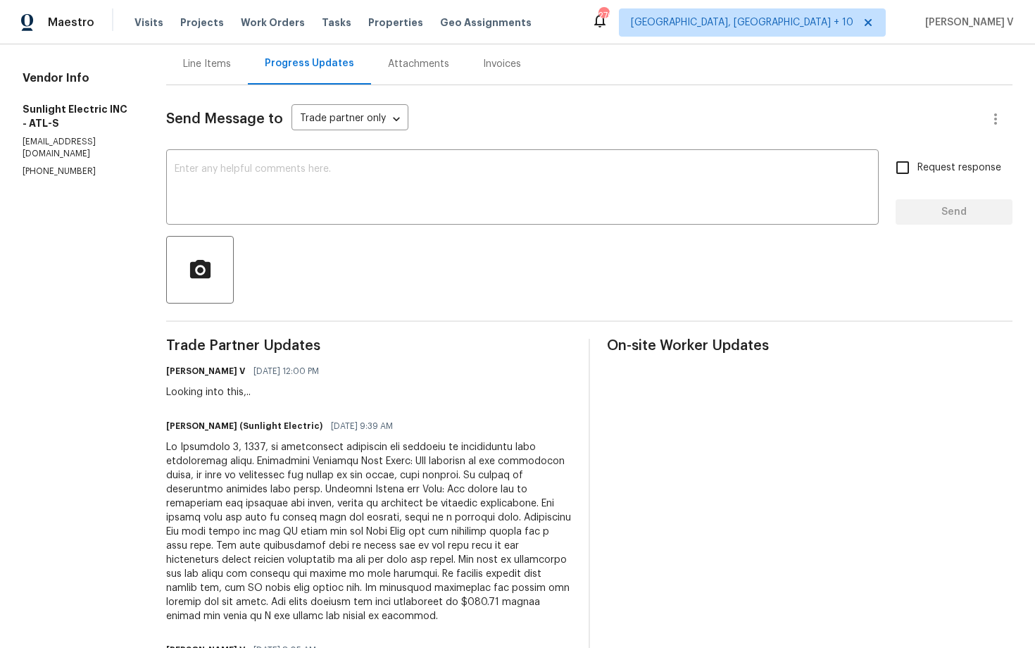
click at [282, 520] on div at bounding box center [369, 531] width 406 height 183
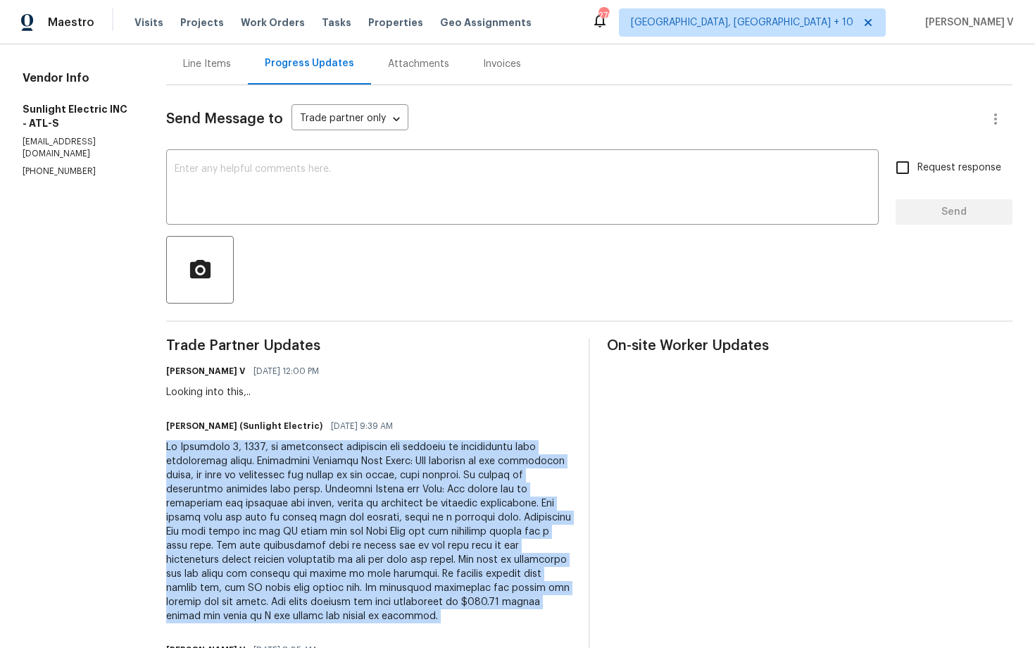
copy div "On [DATE], an electrician inspected the property to investigate high electricit…"
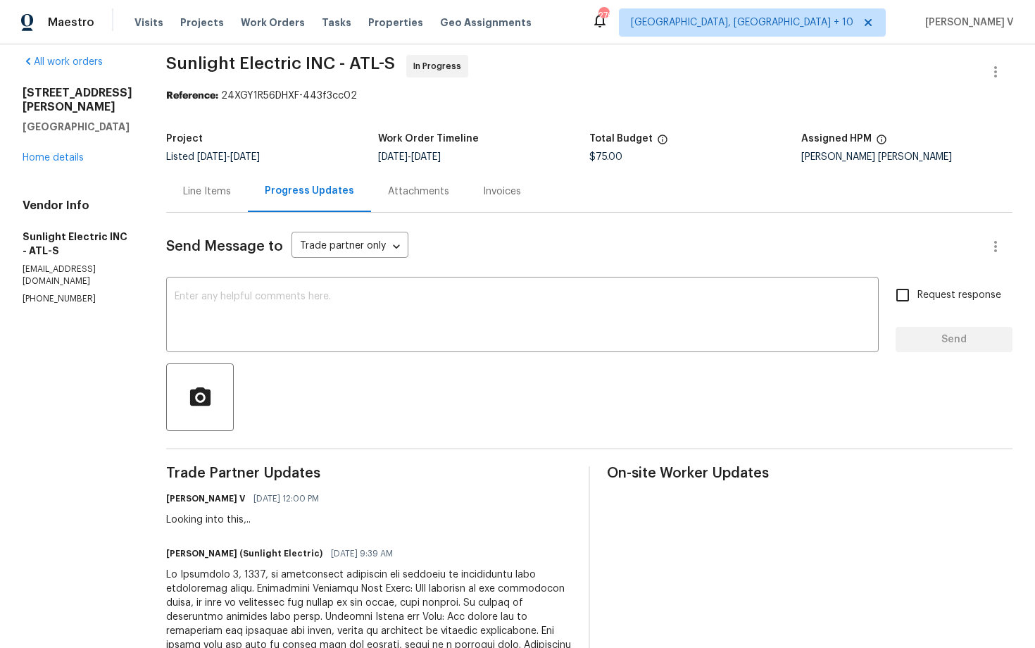
click at [228, 181] on div "Line Items" at bounding box center [207, 191] width 82 height 42
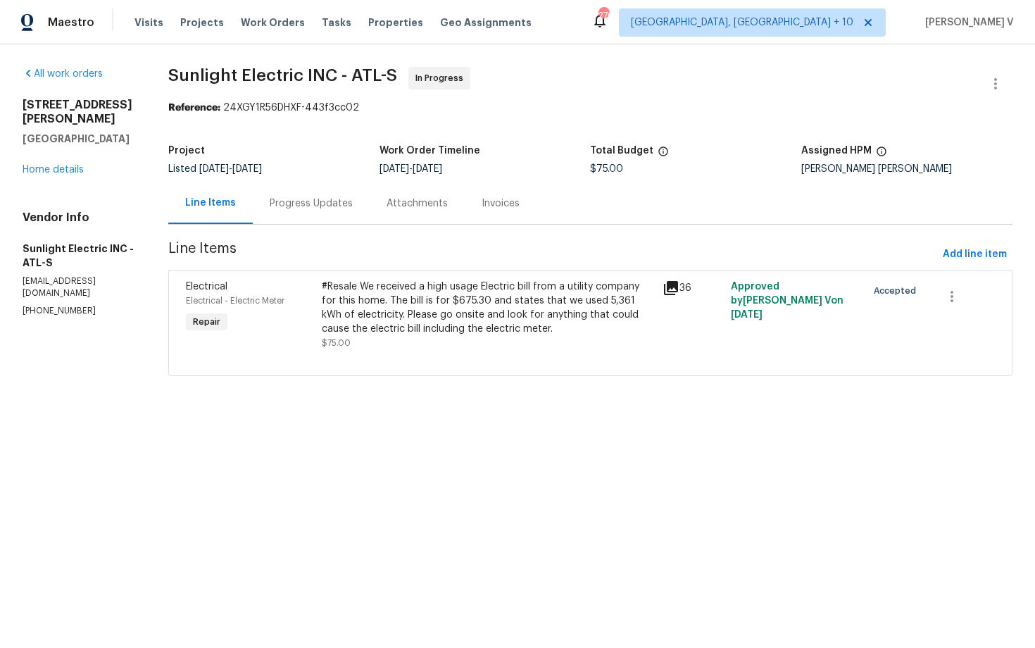
click at [394, 322] on div "#Resale We received a high usage Electric bill from a utility company for this …" at bounding box center [488, 308] width 332 height 56
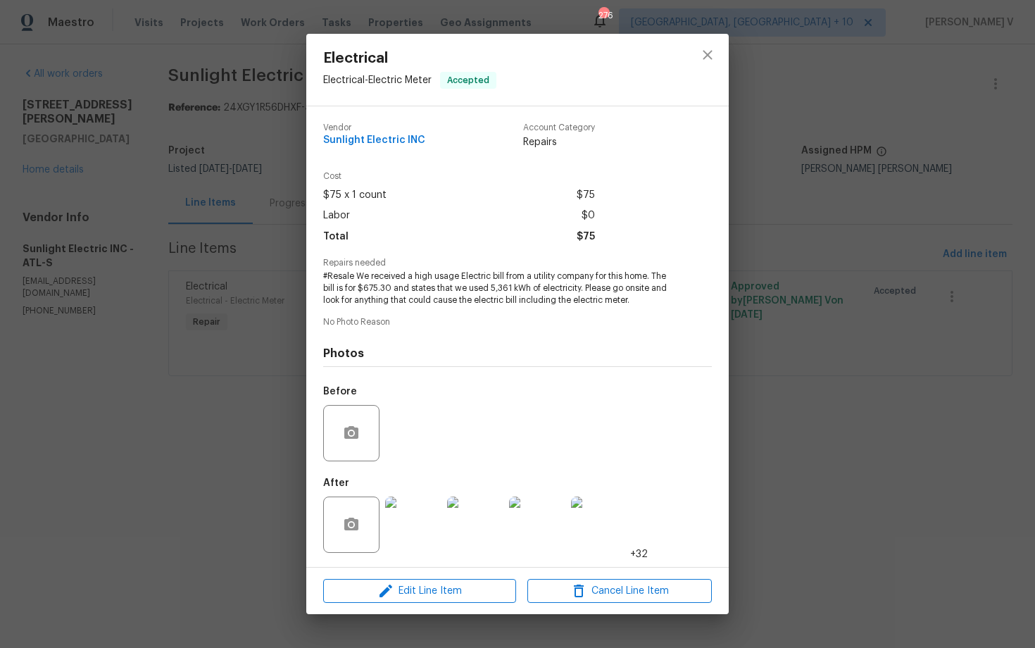
click at [415, 523] on img at bounding box center [413, 524] width 56 height 56
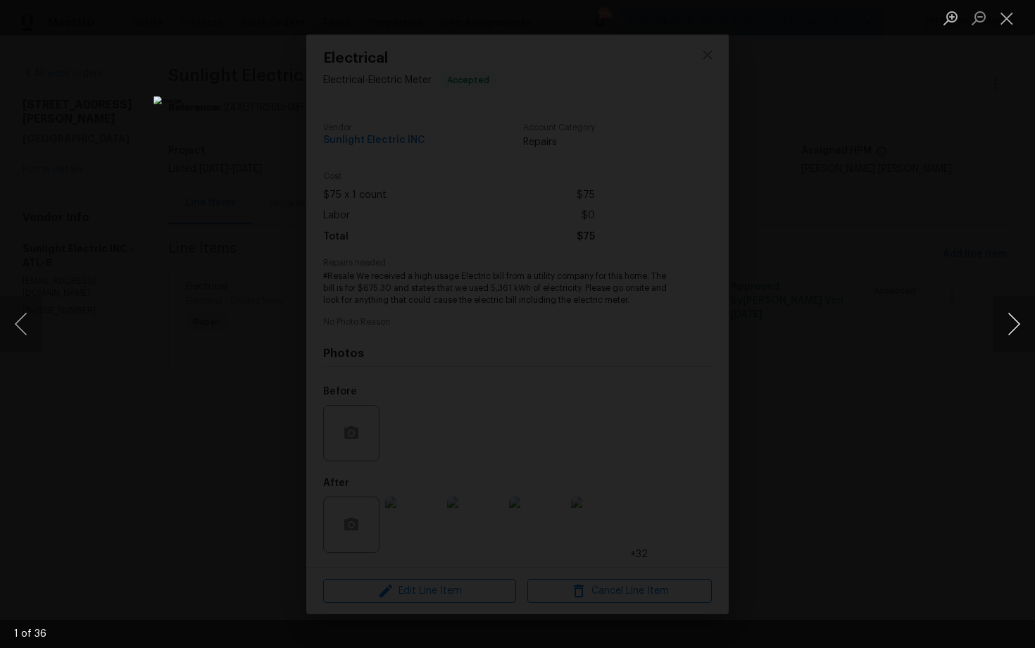
click at [1014, 329] on button "Next image" at bounding box center [1014, 324] width 42 height 56
click at [1018, 317] on button "Next image" at bounding box center [1014, 324] width 42 height 56
click at [1018, 318] on button "Next image" at bounding box center [1014, 324] width 42 height 56
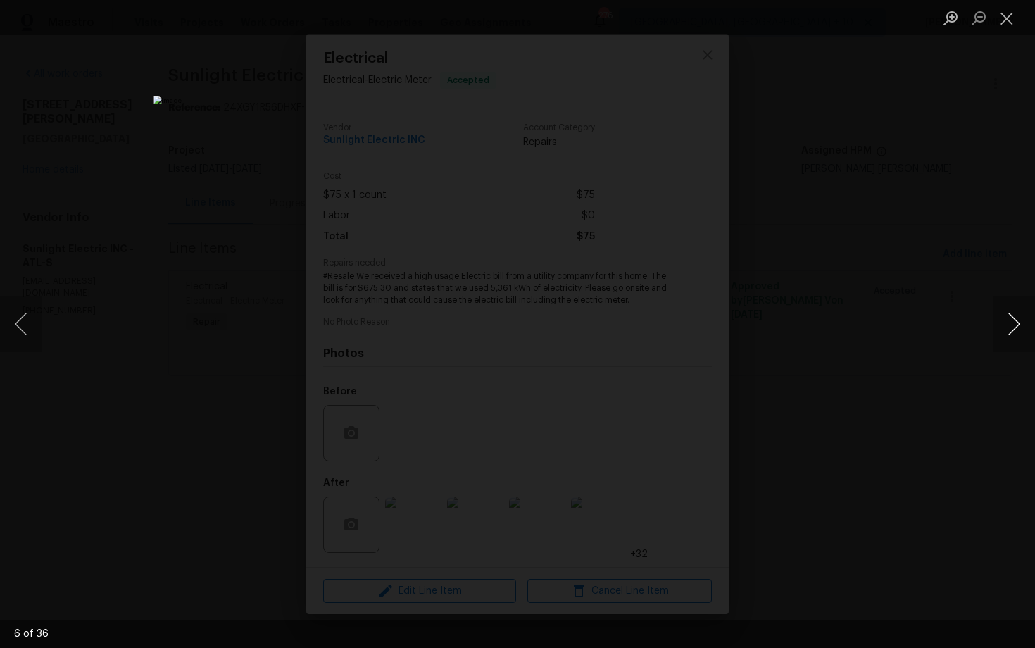
click at [1018, 318] on button "Next image" at bounding box center [1014, 324] width 42 height 56
click at [1010, 332] on button "Next image" at bounding box center [1014, 324] width 42 height 56
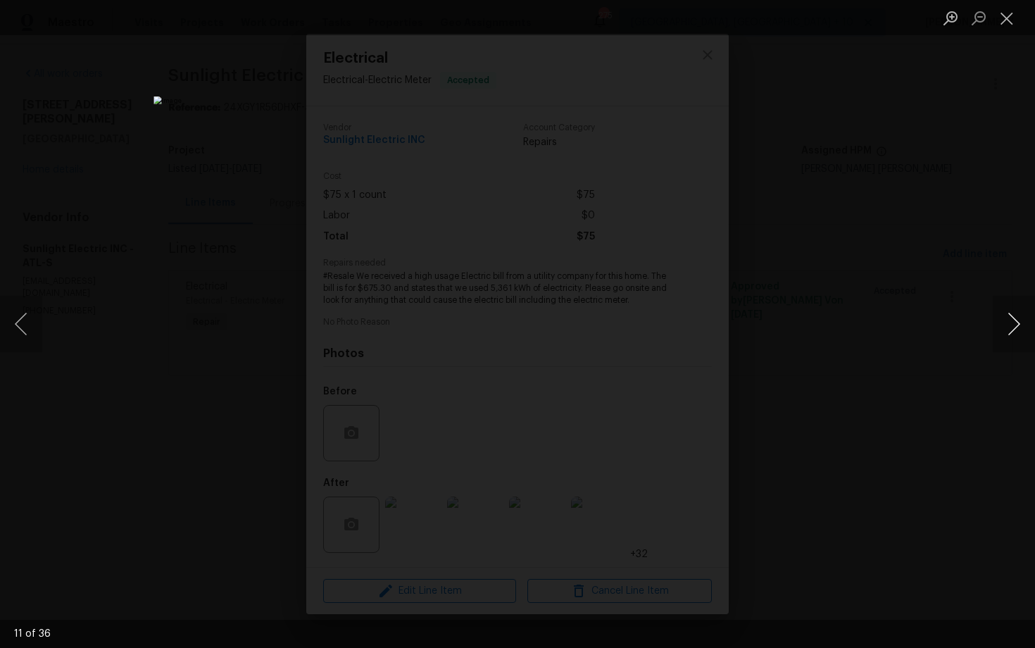
click at [1010, 332] on button "Next image" at bounding box center [1014, 324] width 42 height 56
click at [1016, 322] on button "Next image" at bounding box center [1014, 324] width 42 height 56
click at [990, 327] on div "Lightbox" at bounding box center [517, 324] width 1035 height 648
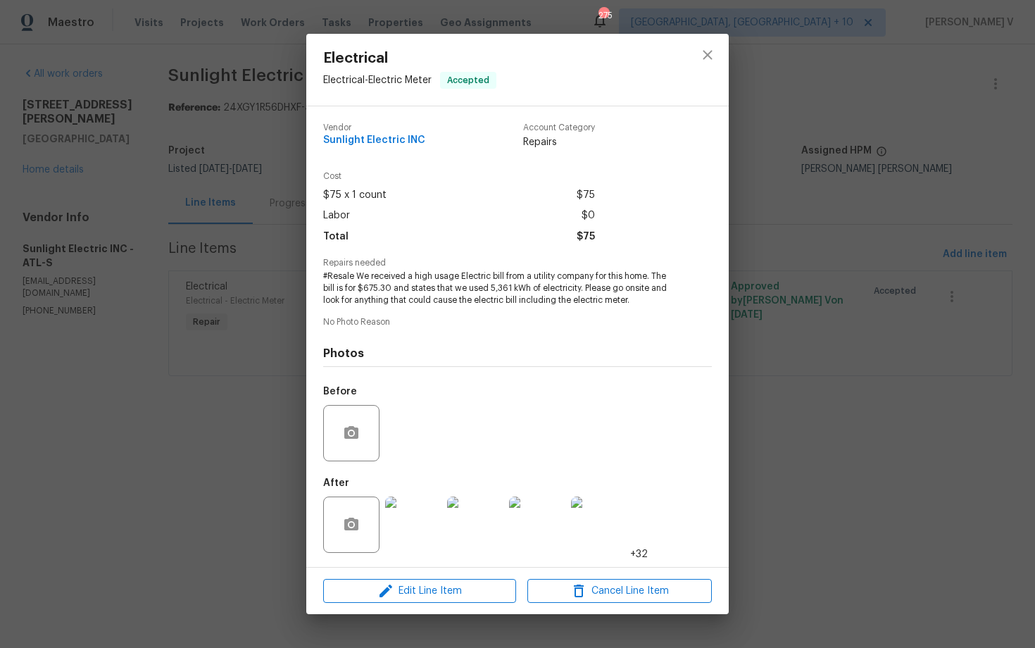
click at [111, 257] on div "Electrical Electrical - Electric Meter Accepted Vendor Sunlight Electric INC Ac…" at bounding box center [517, 324] width 1035 height 648
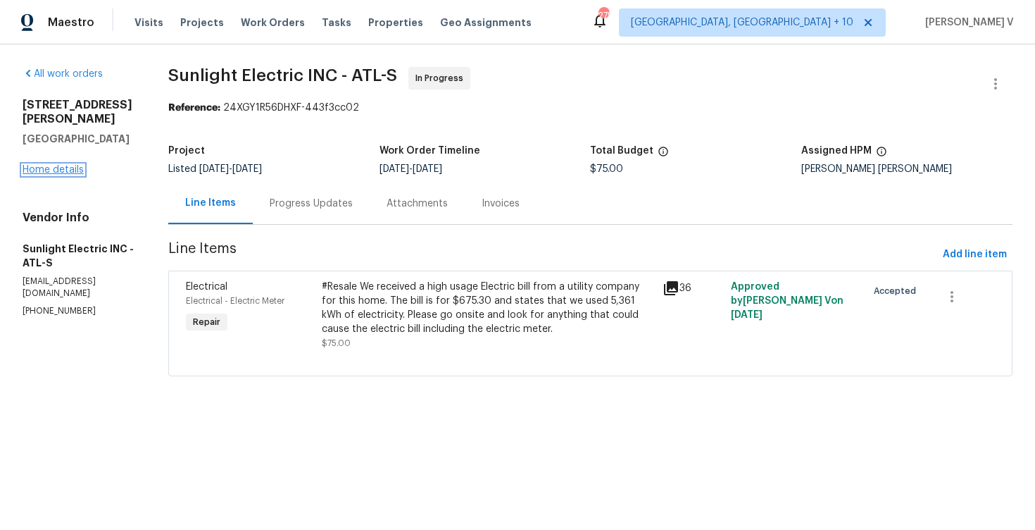
click at [51, 165] on link "Home details" at bounding box center [53, 170] width 61 height 10
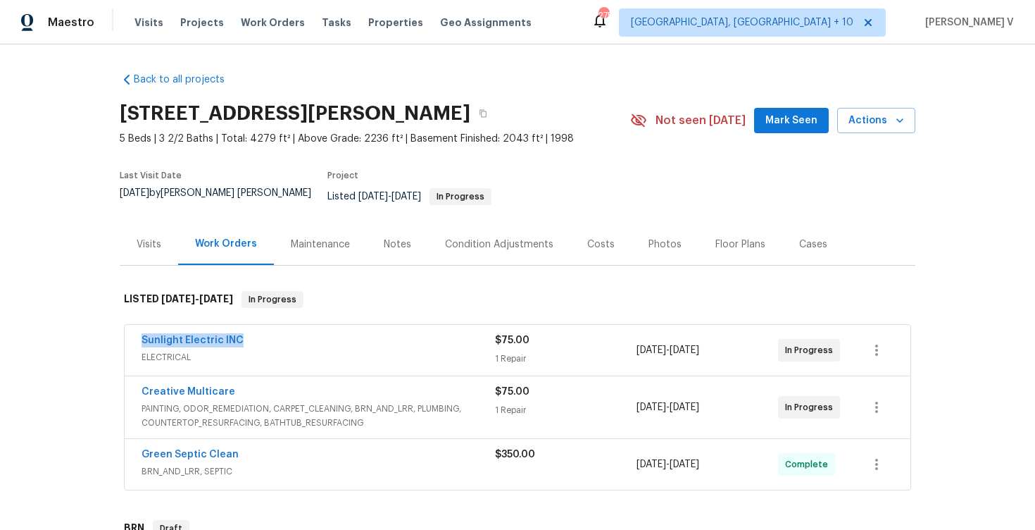
drag, startPoint x: 131, startPoint y: 327, endPoint x: 300, endPoint y: 327, distance: 169.0
click at [301, 327] on div "Sunlight Electric INC ELECTRICAL $75.00 1 Repair [DATE] - [DATE] In Progress" at bounding box center [518, 350] width 786 height 51
copy link "Sunlight Electric INC"
click at [205, 335] on link "Sunlight Electric INC" at bounding box center [193, 340] width 102 height 10
